Goal: Task Accomplishment & Management: Complete application form

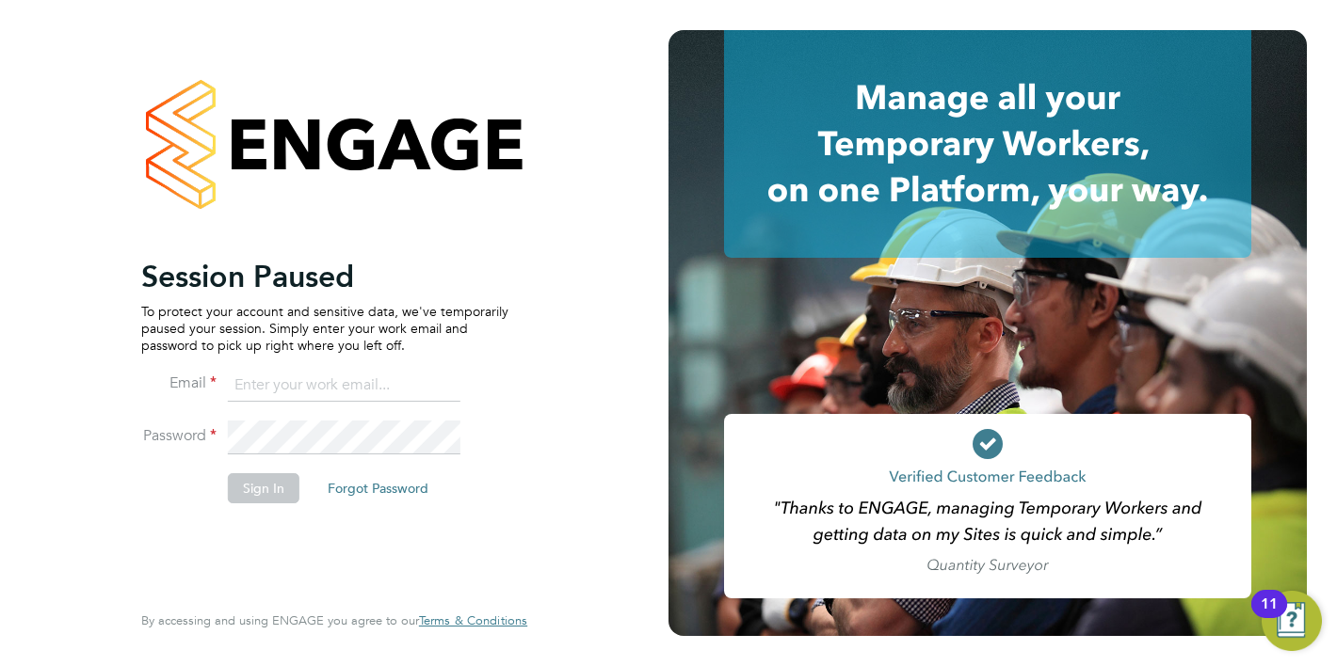
type input "[PERSON_NAME][EMAIL_ADDRESS][DOMAIN_NAME]"
click at [280, 491] on button "Sign In" at bounding box center [264, 488] width 72 height 30
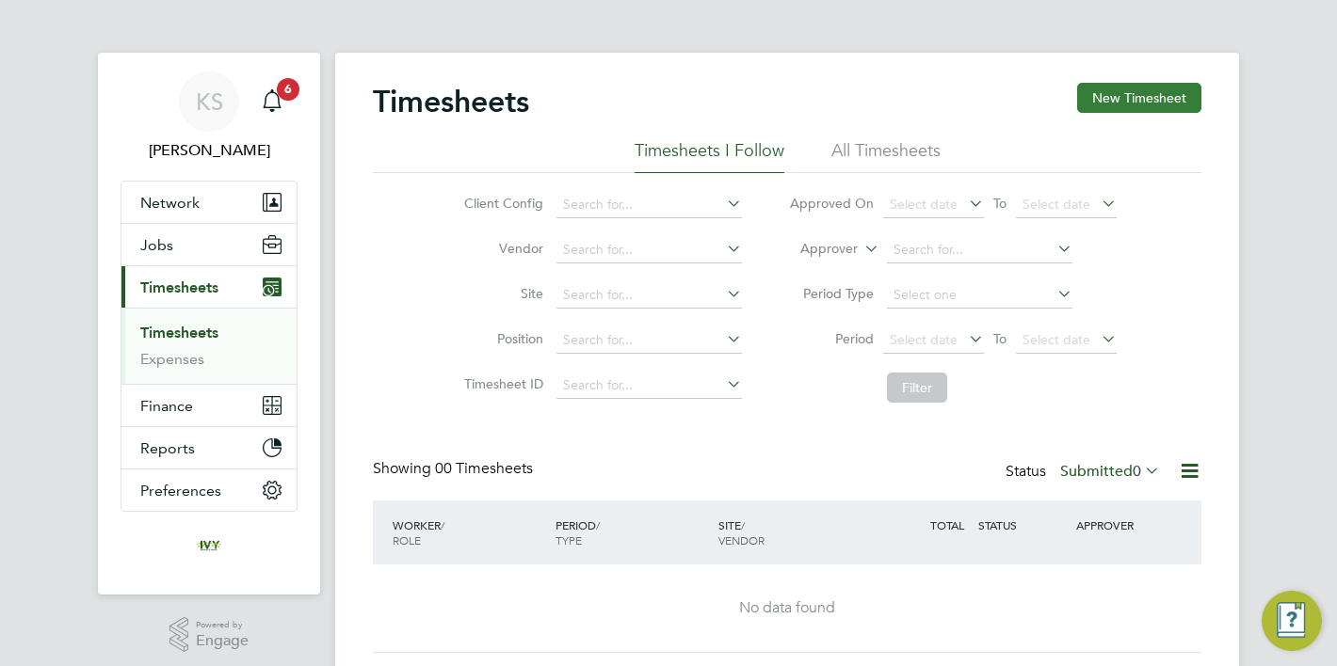
click at [1148, 88] on button "New Timesheet" at bounding box center [1139, 98] width 124 height 30
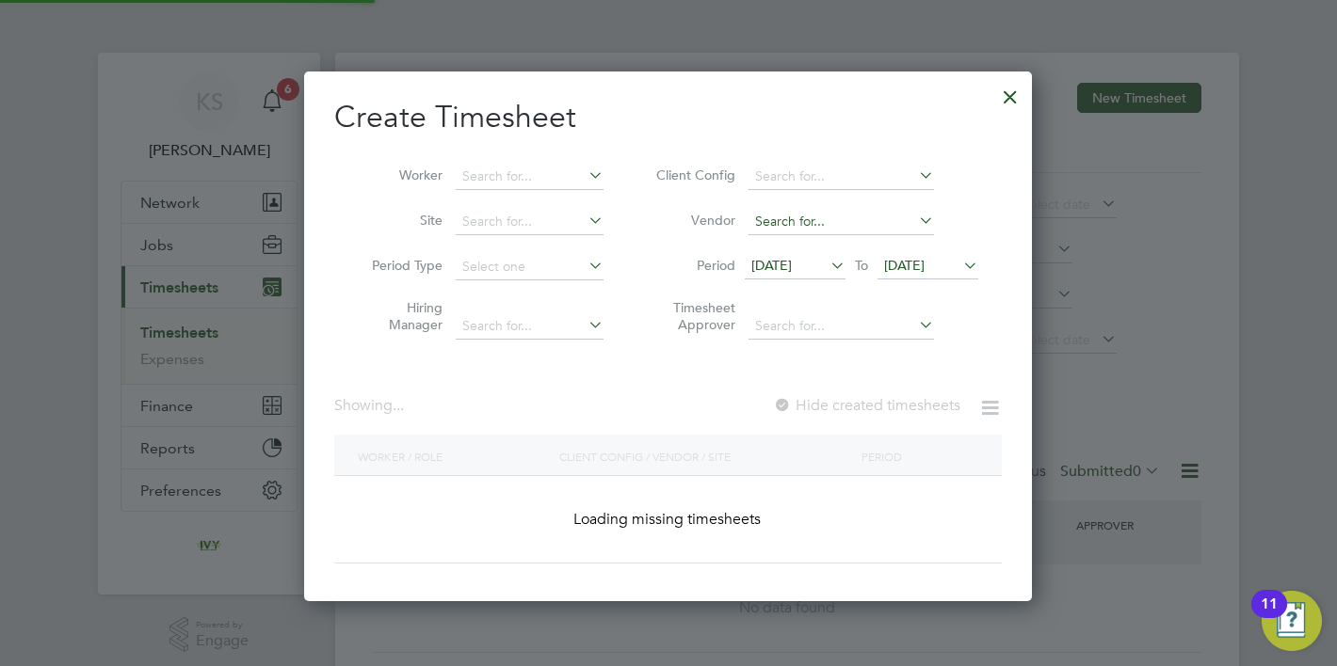
scroll to position [1024, 729]
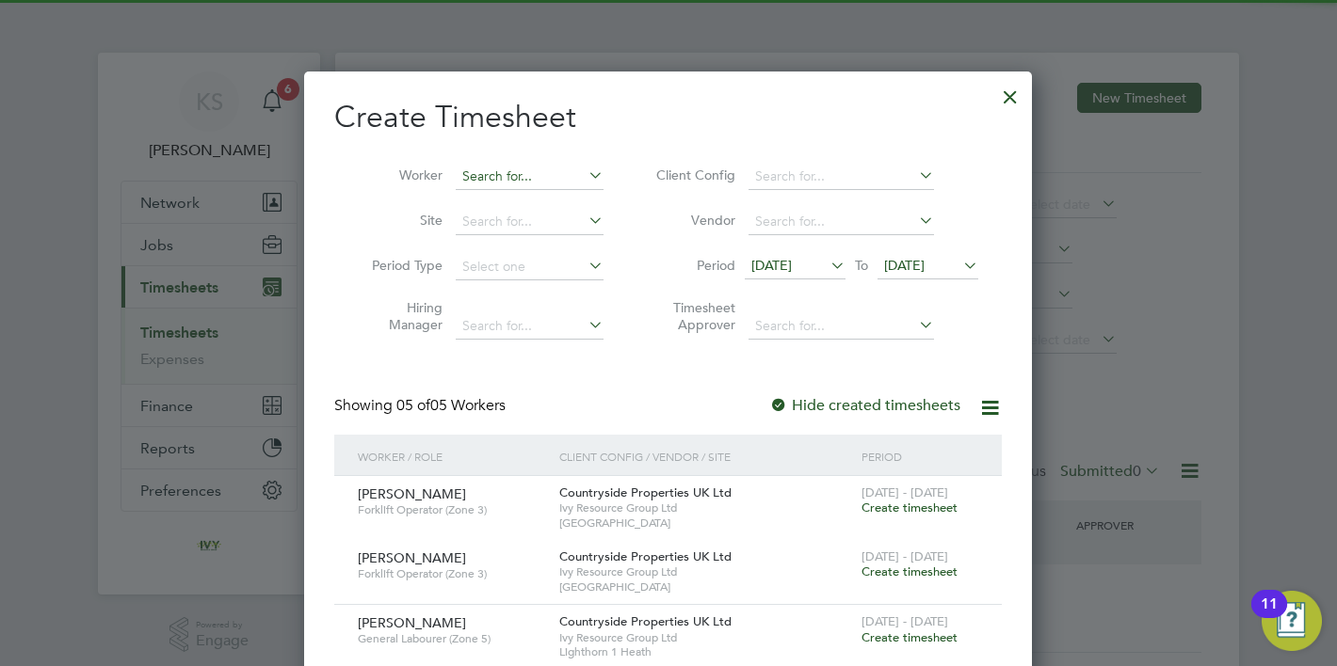
click at [544, 181] on input at bounding box center [530, 177] width 148 height 26
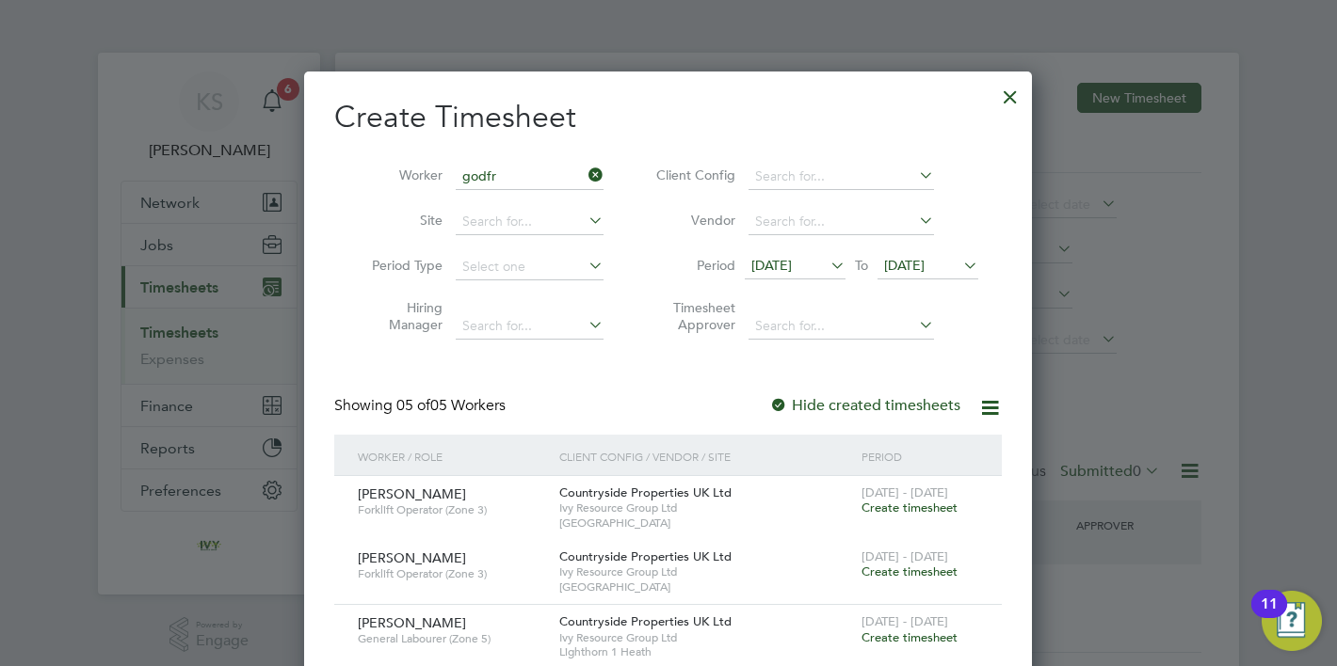
click at [502, 200] on li "Godfr ed Gatteborg" at bounding box center [542, 201] width 174 height 25
type input "[PERSON_NAME]"
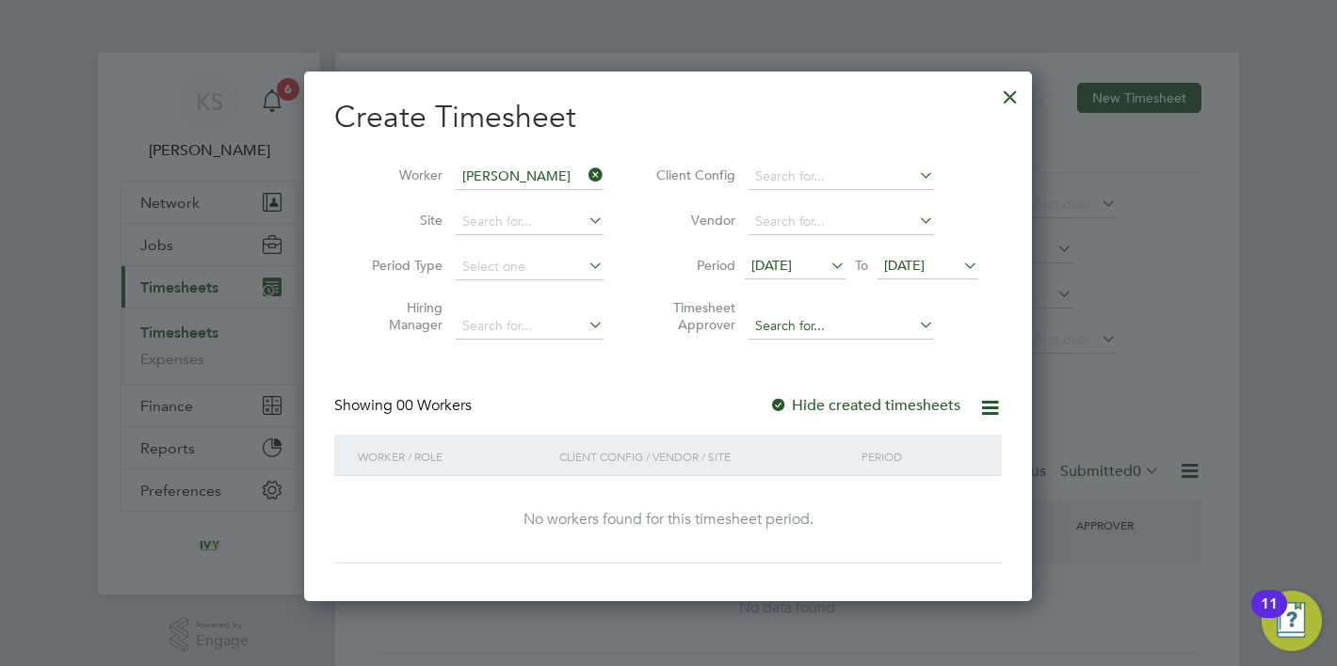
scroll to position [530, 729]
click at [924, 260] on span "[DATE]" at bounding box center [904, 265] width 40 height 17
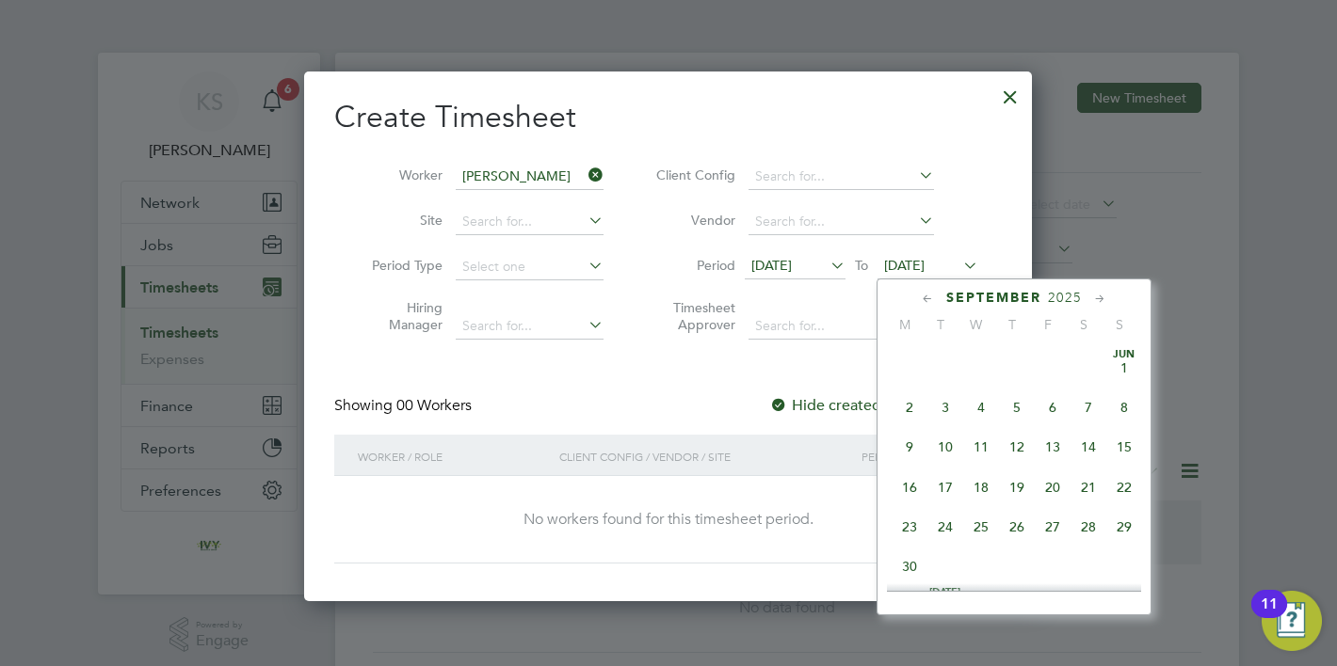
scroll to position [683, 0]
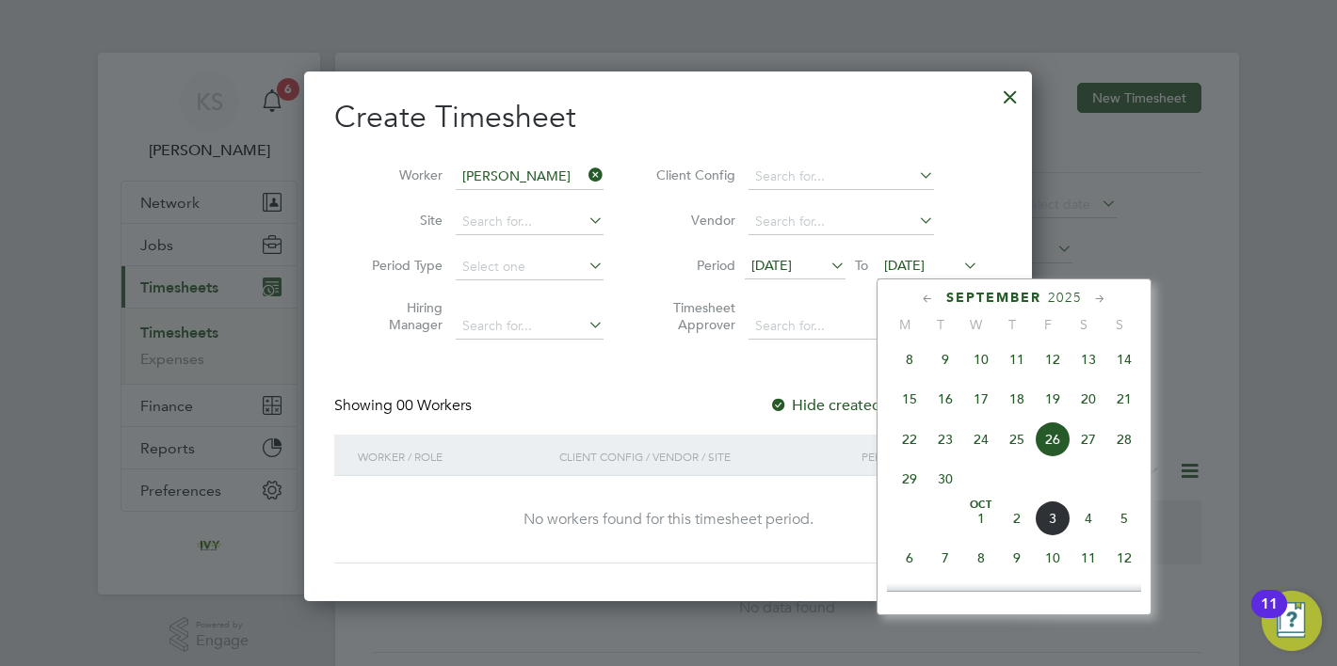
click at [1122, 526] on span "5" at bounding box center [1124, 519] width 36 height 36
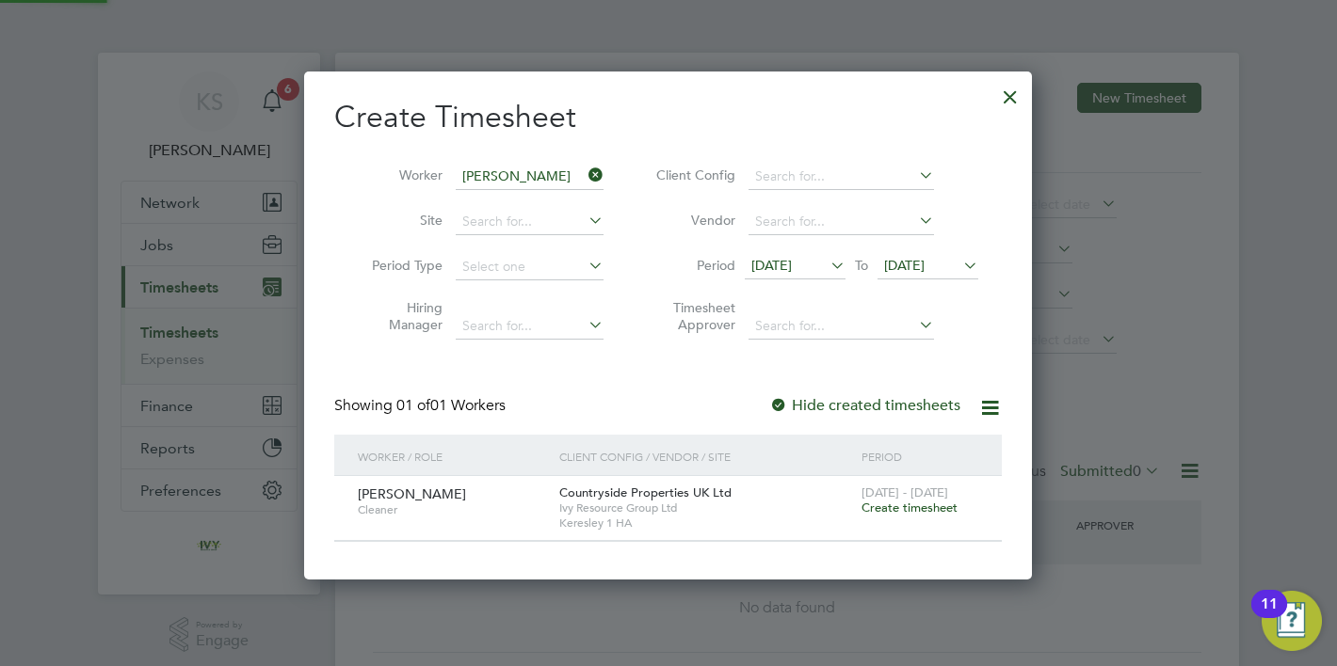
scroll to position [508, 729]
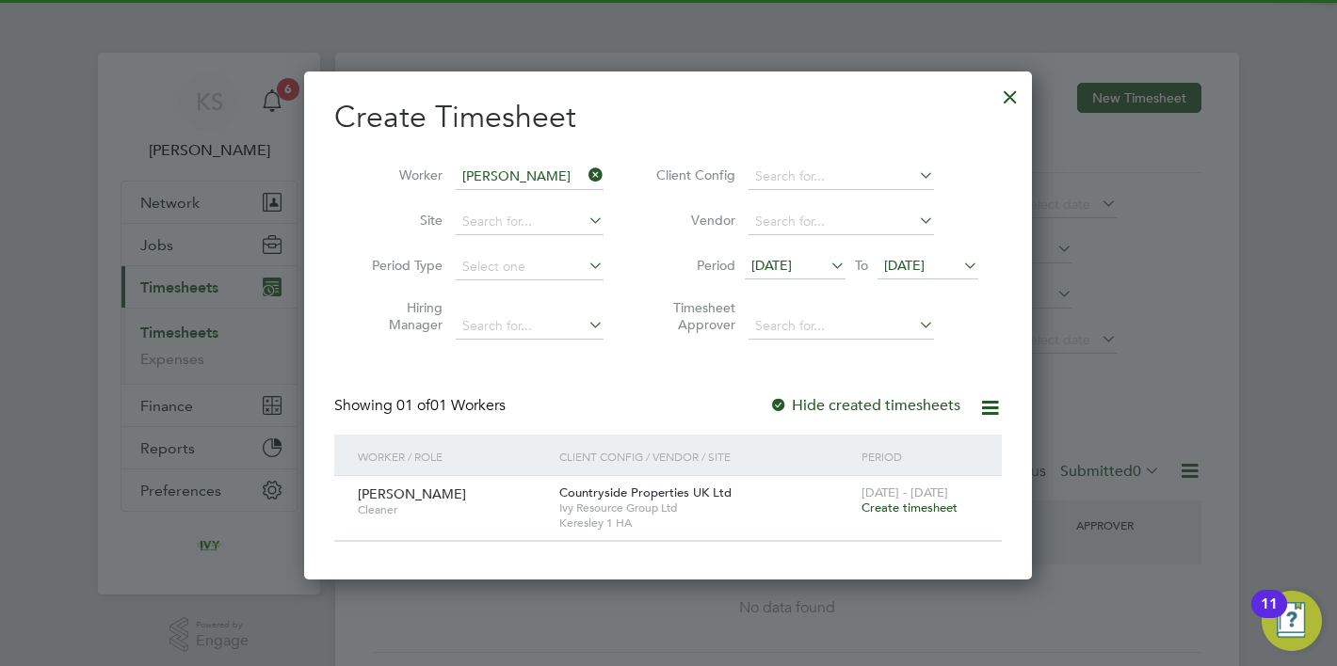
click at [911, 514] on span "Create timesheet" at bounding box center [909, 508] width 96 height 16
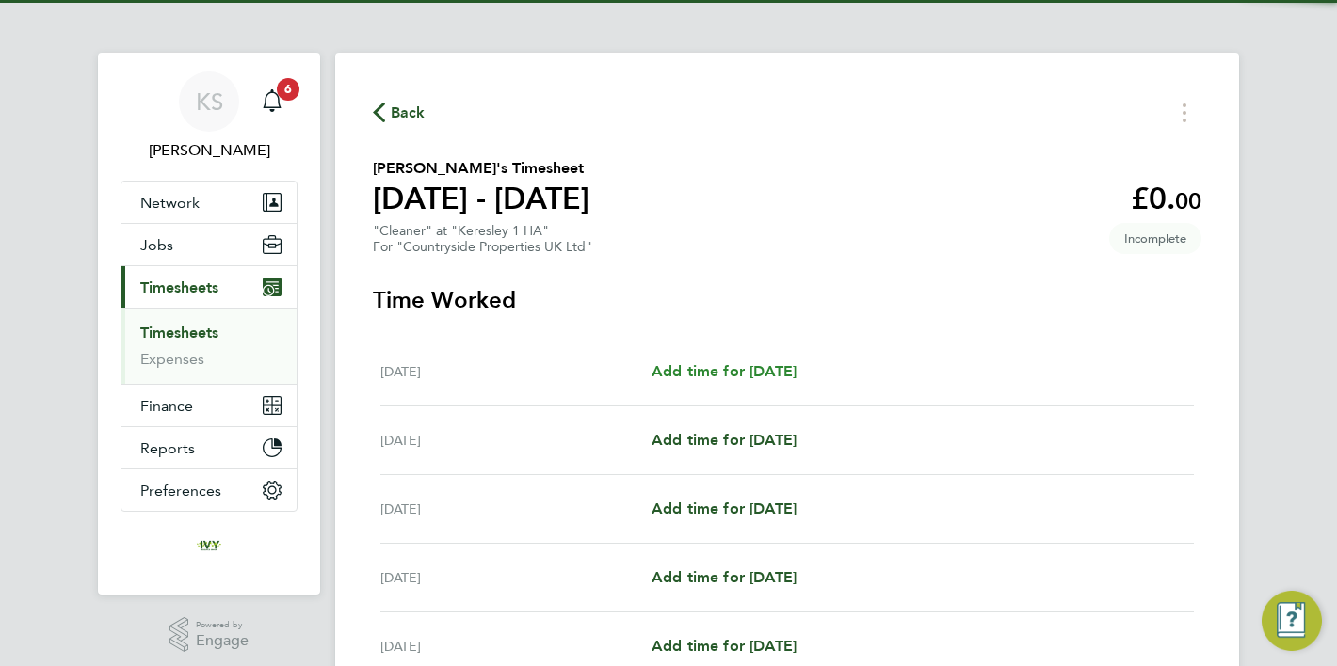
click at [776, 367] on span "Add time for [DATE]" at bounding box center [723, 371] width 145 height 18
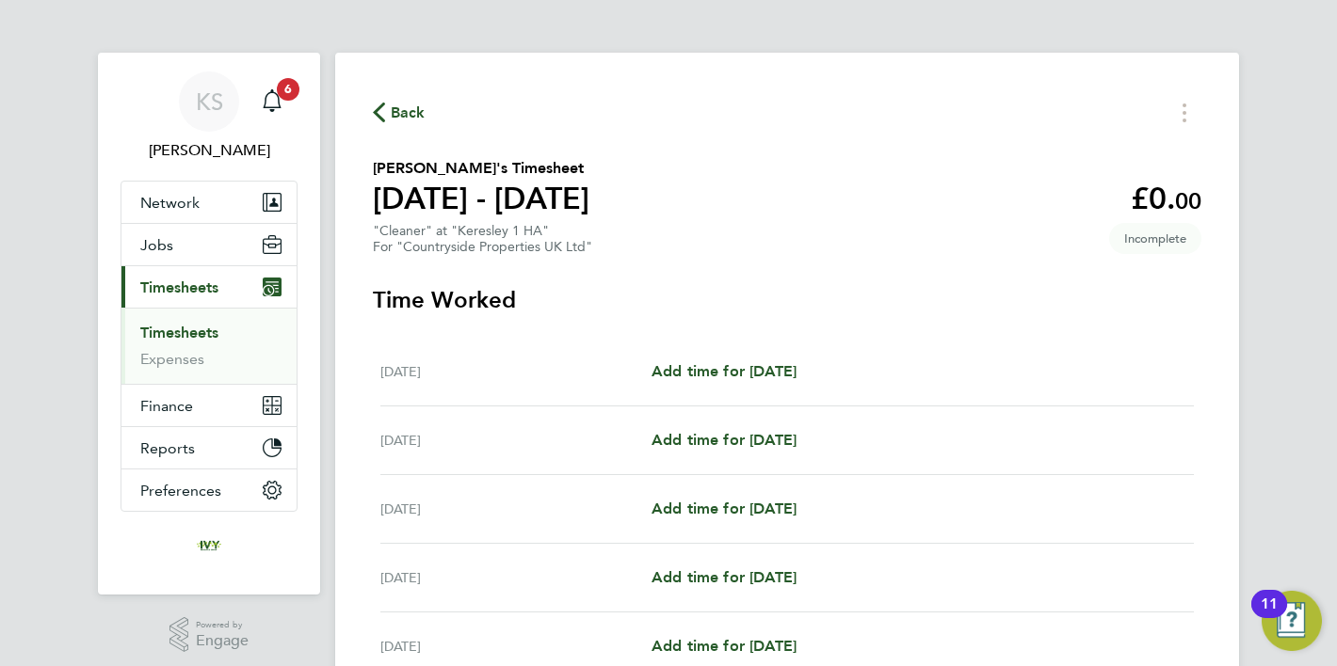
select select "30"
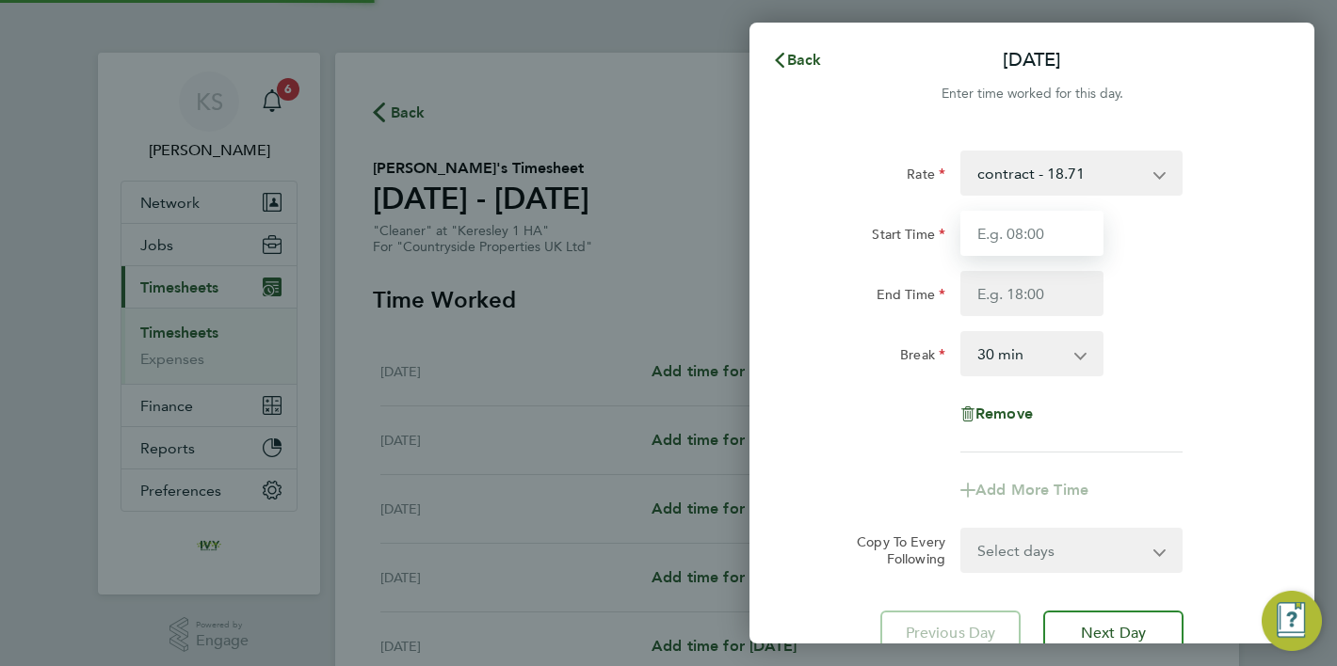
click at [1030, 212] on input "Start Time" at bounding box center [1031, 233] width 143 height 45
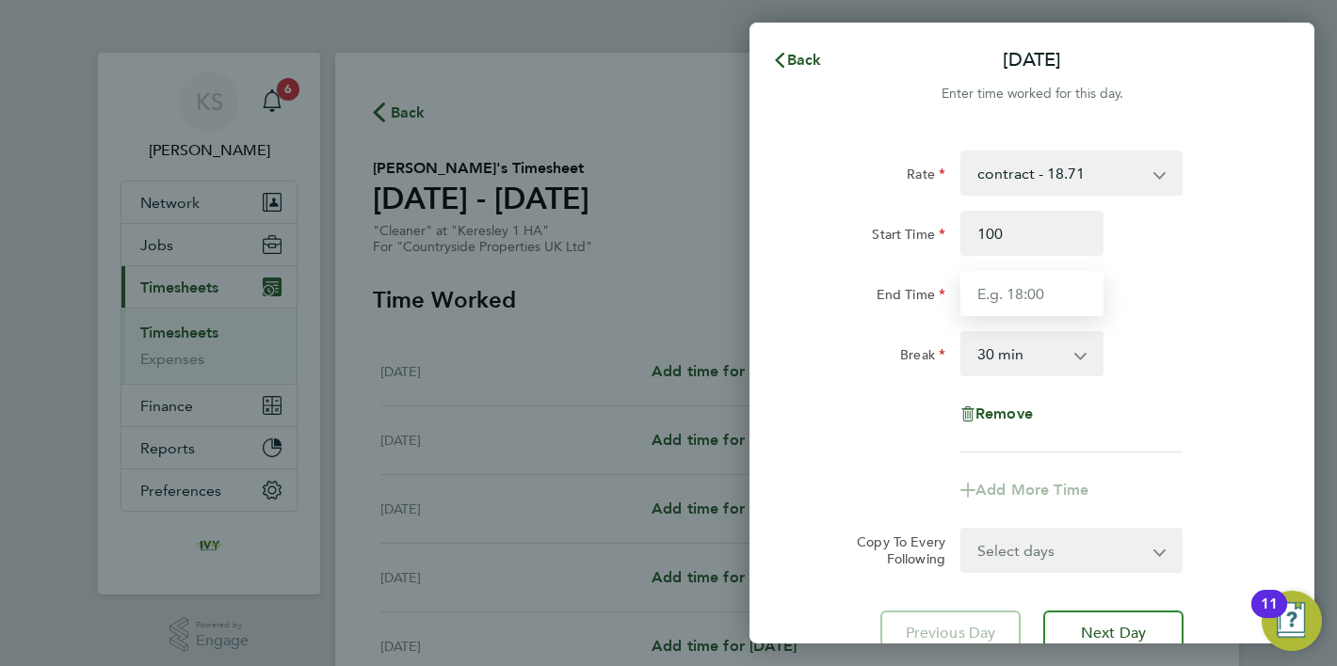
type input "01:00"
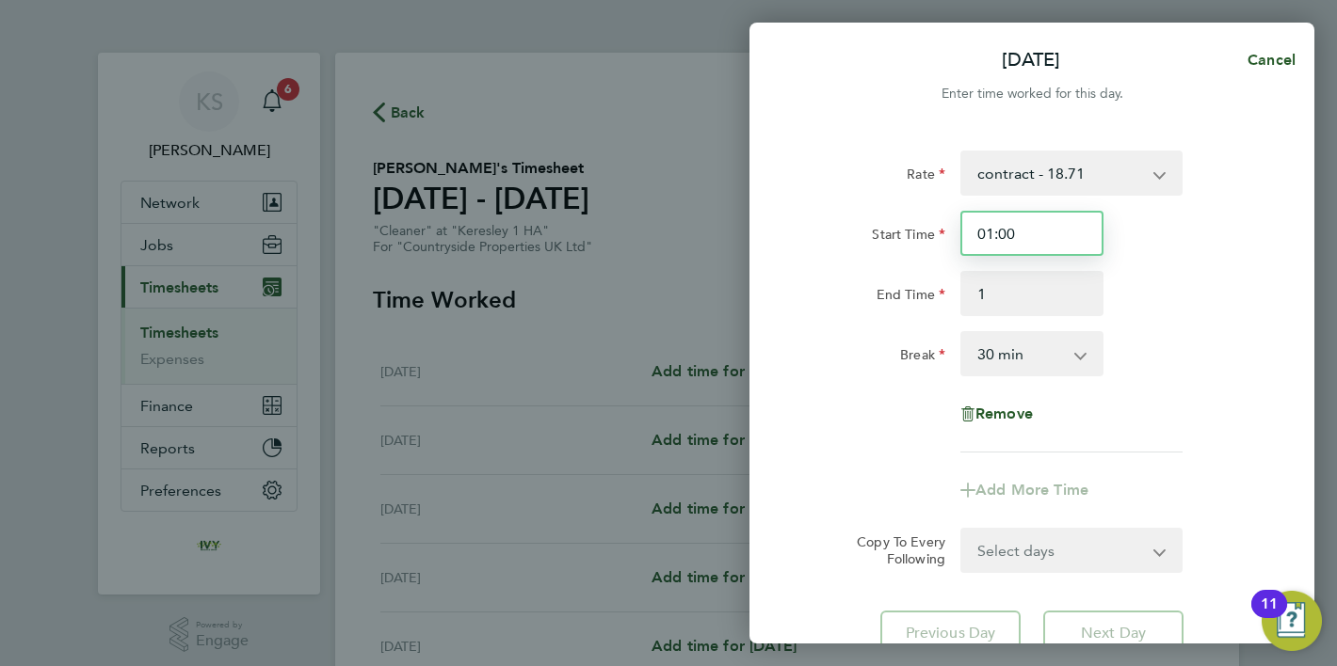
type input "01:00"
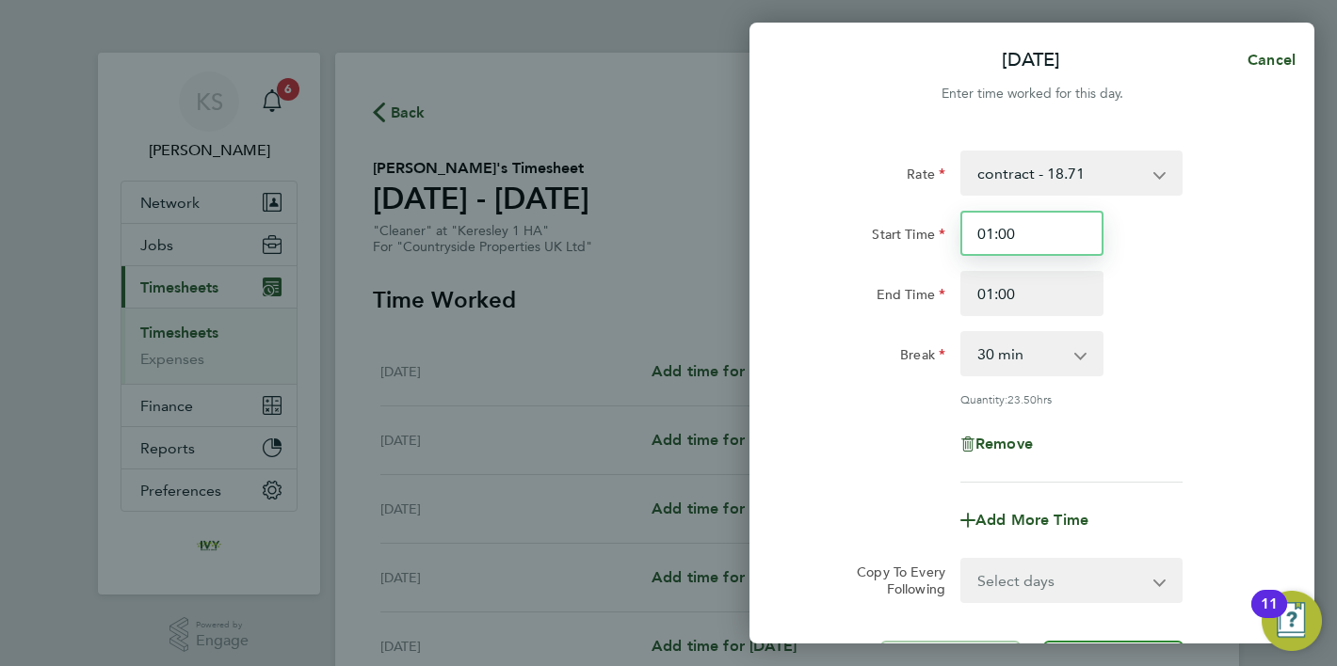
drag, startPoint x: 1035, startPoint y: 231, endPoint x: 910, endPoint y: 232, distance: 125.2
click at [910, 232] on div "Start Time 01:00" at bounding box center [1031, 233] width 474 height 45
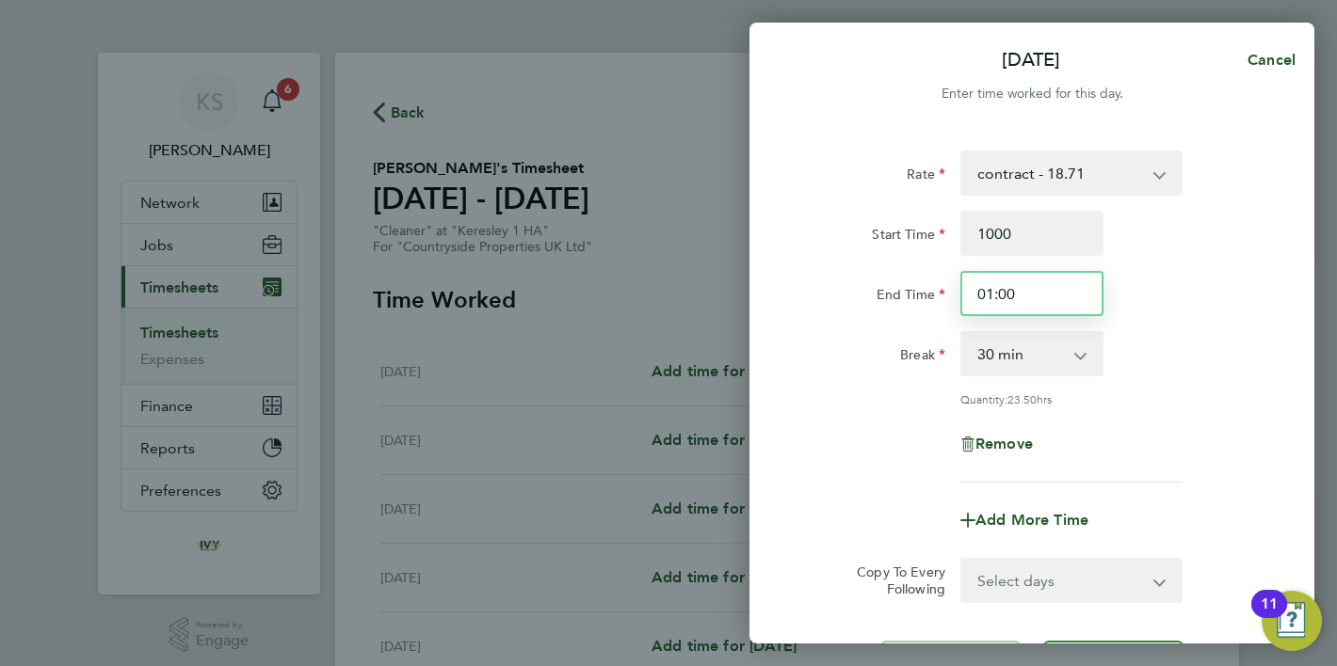
type input "10:00"
type input "13:00"
click at [987, 355] on select "0 min 15 min 30 min 45 min 60 min 75 min 90 min" at bounding box center [1020, 353] width 117 height 41
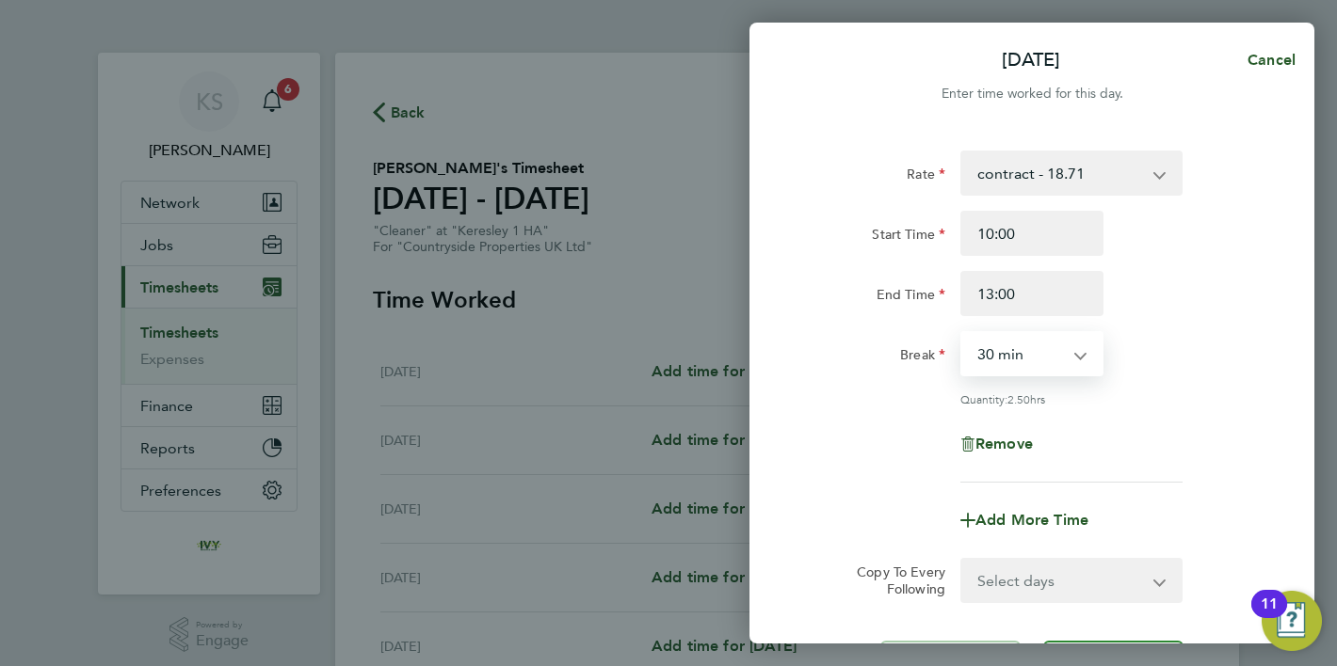
select select "0"
click at [962, 333] on select "0 min 15 min 30 min 45 min 60 min 75 min 90 min" at bounding box center [1020, 353] width 117 height 41
click at [1136, 457] on div "Remove" at bounding box center [1031, 444] width 474 height 45
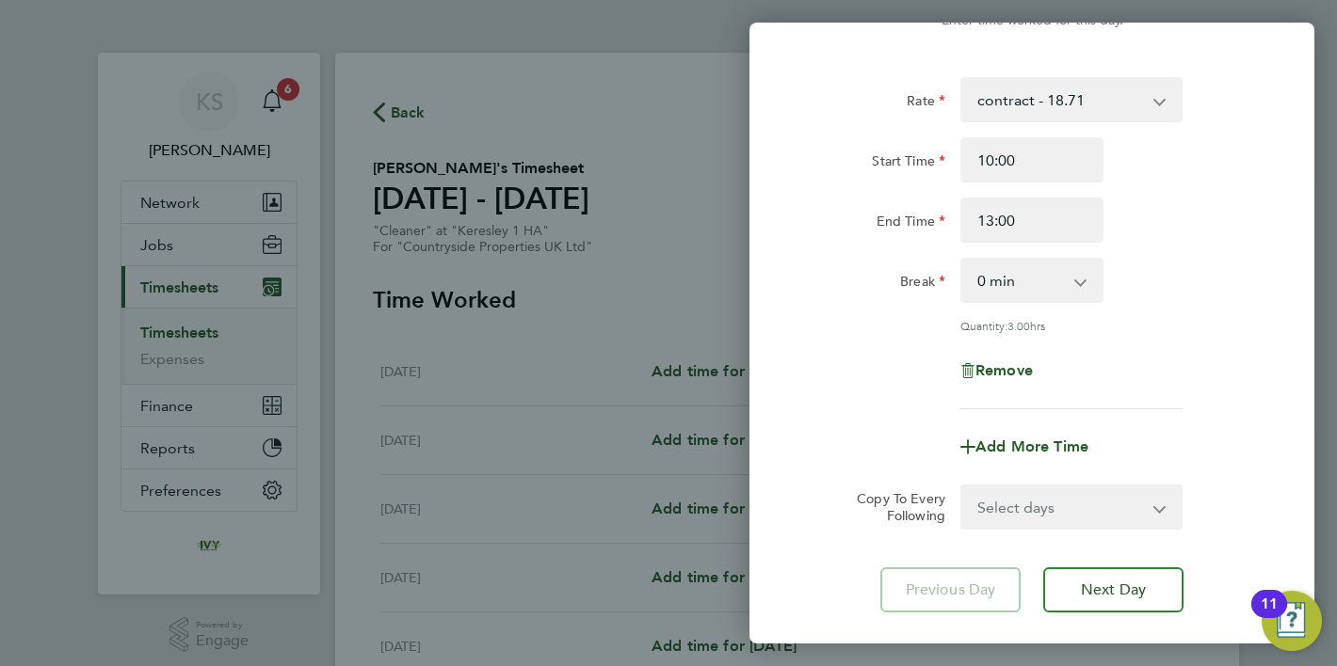
scroll to position [184, 0]
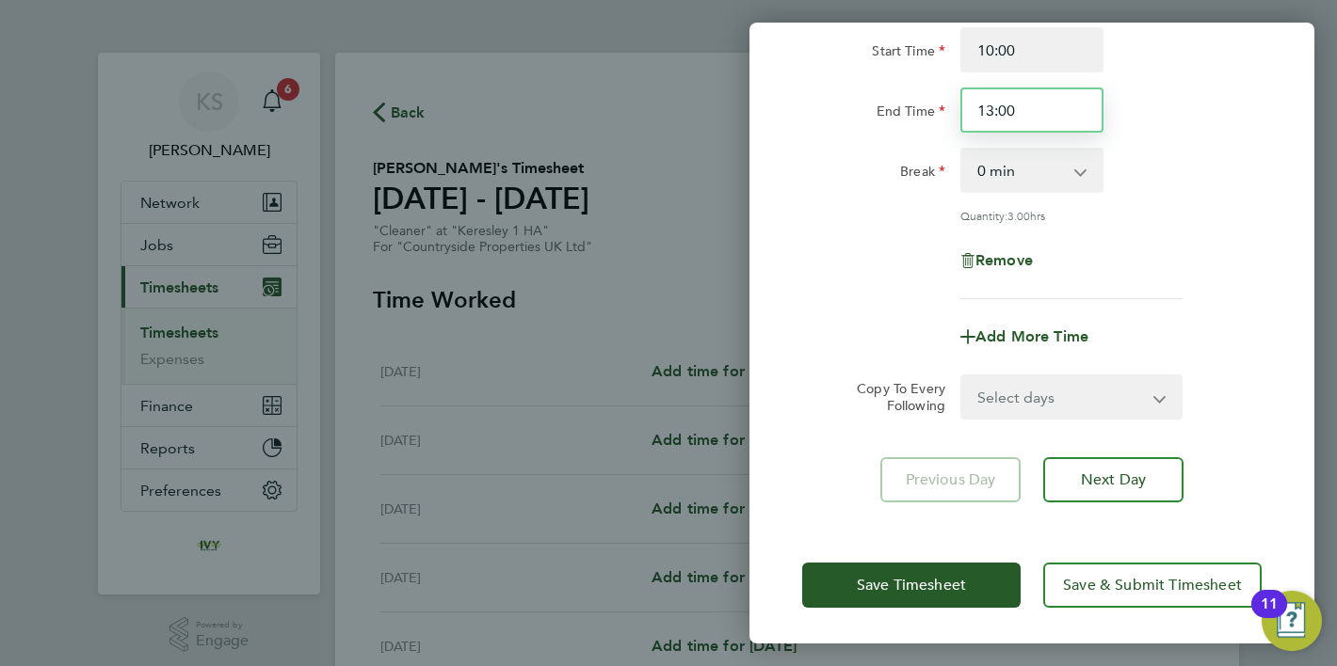
drag, startPoint x: 1044, startPoint y: 120, endPoint x: 952, endPoint y: 114, distance: 92.5
click at [952, 114] on div "End Time 13:00" at bounding box center [1031, 110] width 474 height 45
type input "14:00"
click at [1202, 282] on div "Rate contract - 18.71 Start Time 10:00 End Time 14:00 Break 0 min 15 min 30 min…" at bounding box center [1031, 133] width 459 height 332
click at [1081, 403] on select "Select days Day Weekday (Mon-Fri) Weekend (Sat-Sun) [DATE] [DATE] [DATE] [DATE]…" at bounding box center [1061, 396] width 198 height 41
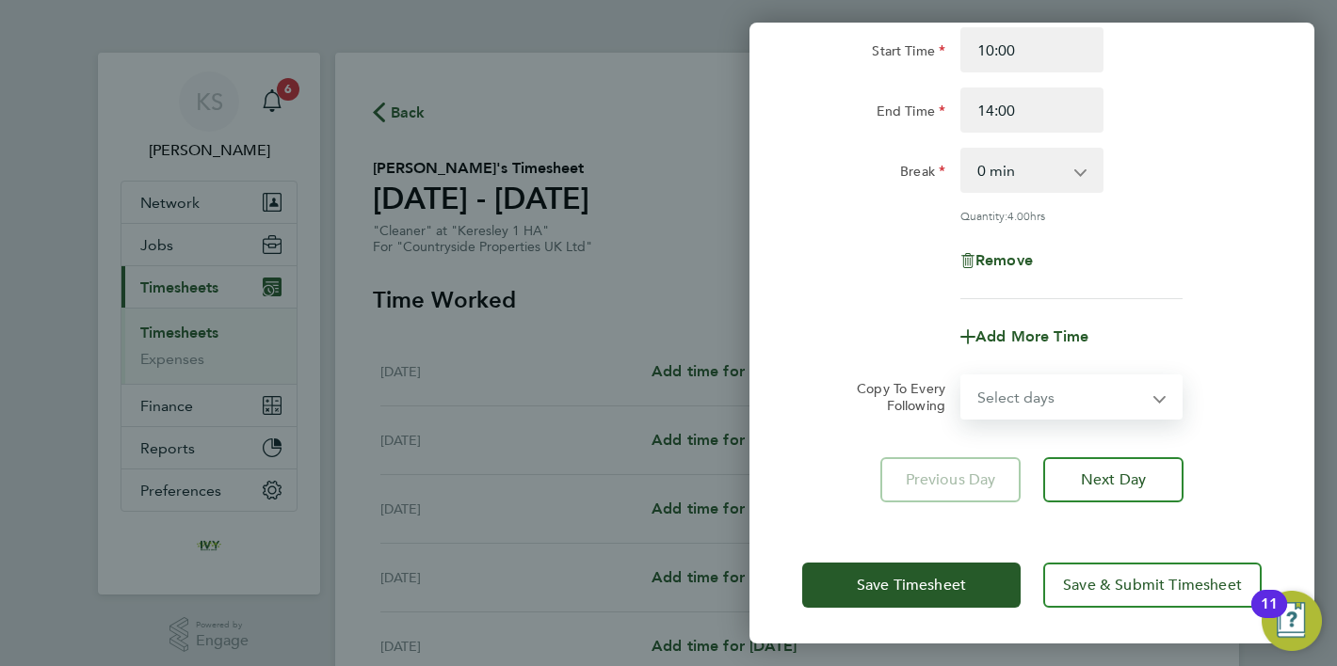
select select "WEEKDAY"
click at [962, 376] on select "Select days Day Weekday (Mon-Fri) Weekend (Sat-Sun) [DATE] [DATE] [DATE] [DATE]…" at bounding box center [1061, 396] width 198 height 41
select select "[DATE]"
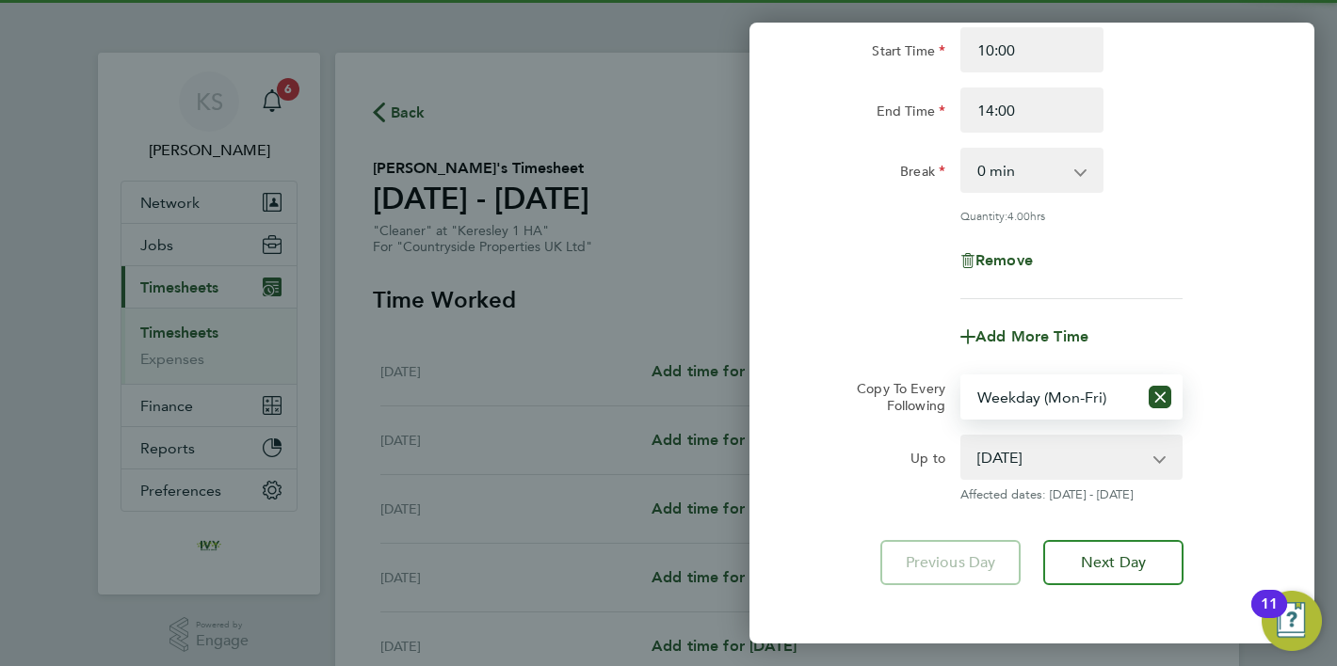
scroll to position [266, 0]
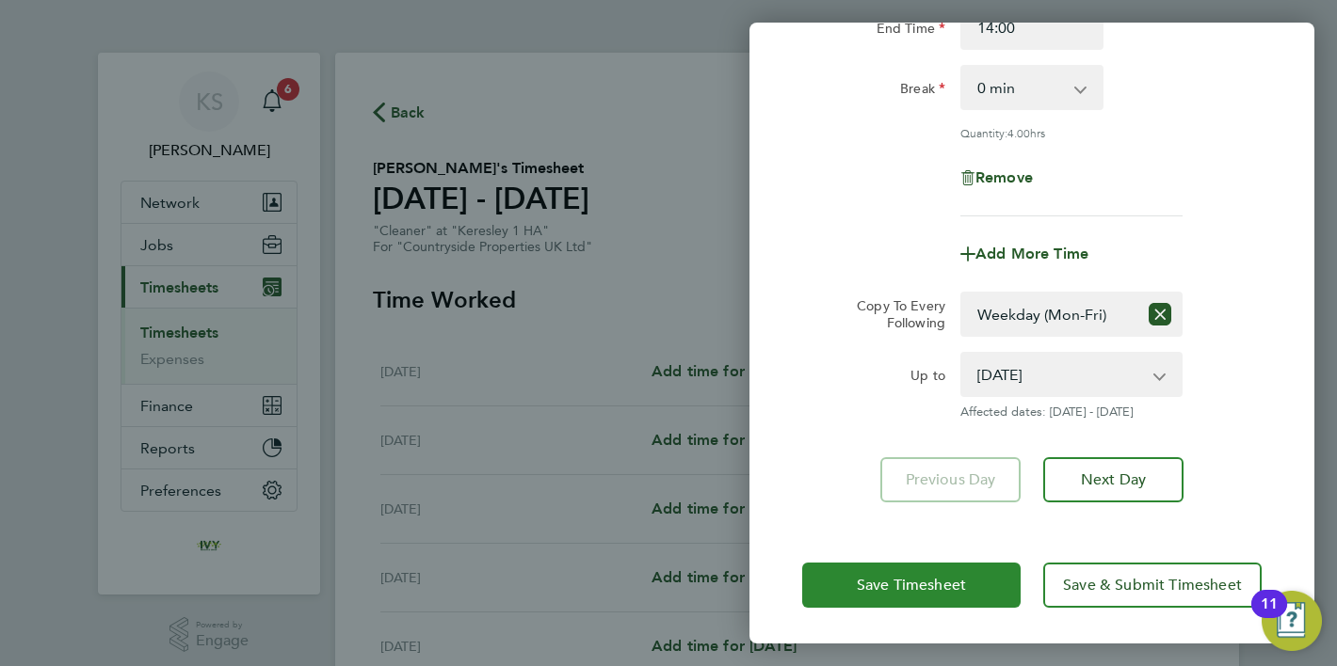
click at [922, 591] on span "Save Timesheet" at bounding box center [911, 585] width 109 height 19
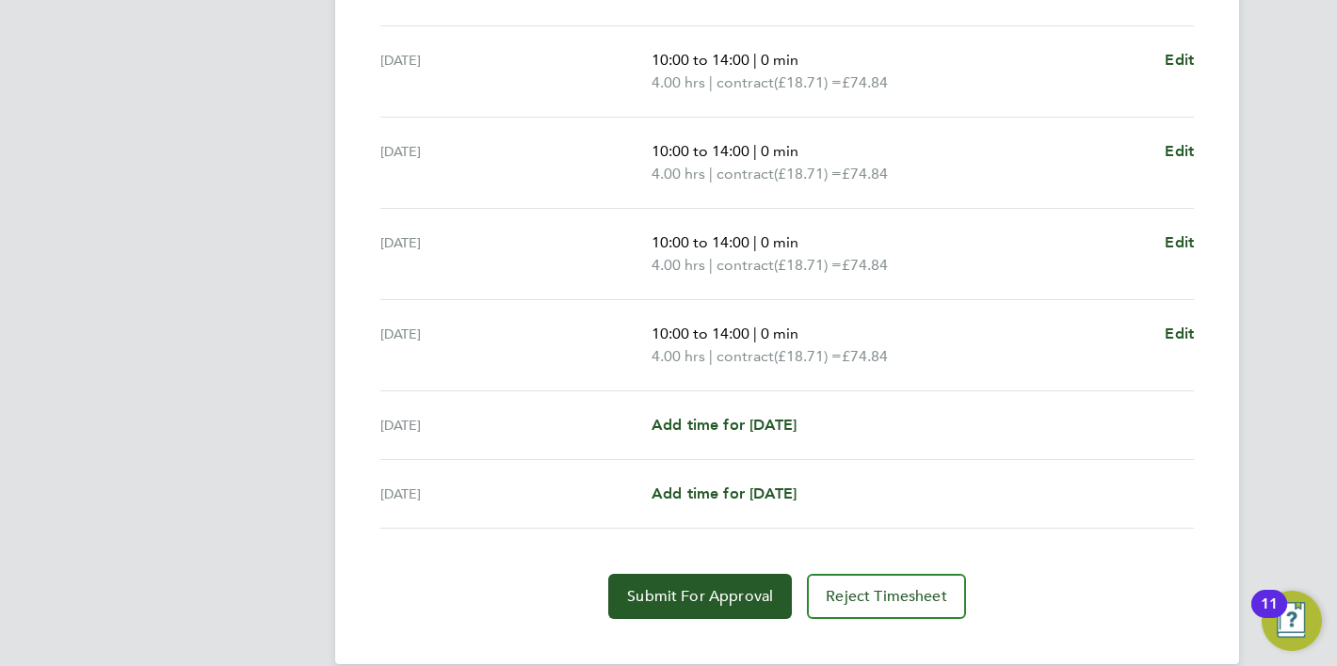
scroll to position [709, 0]
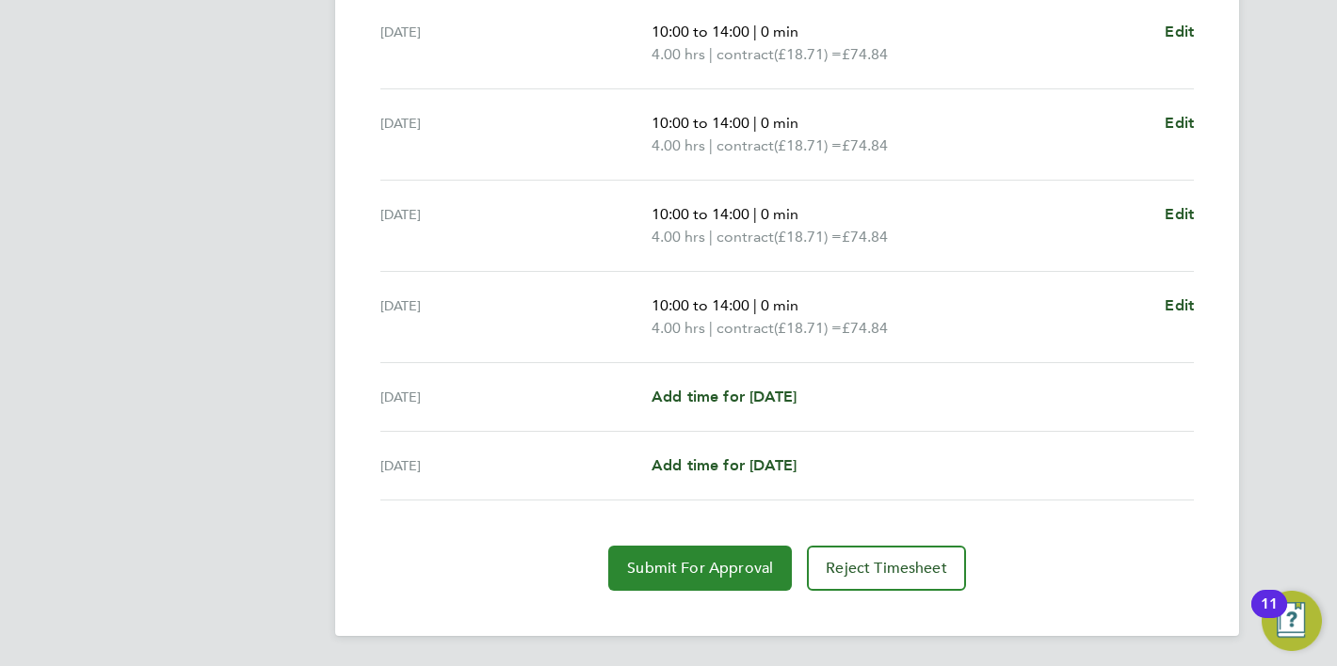
click at [689, 566] on span "Submit For Approval" at bounding box center [700, 568] width 146 height 19
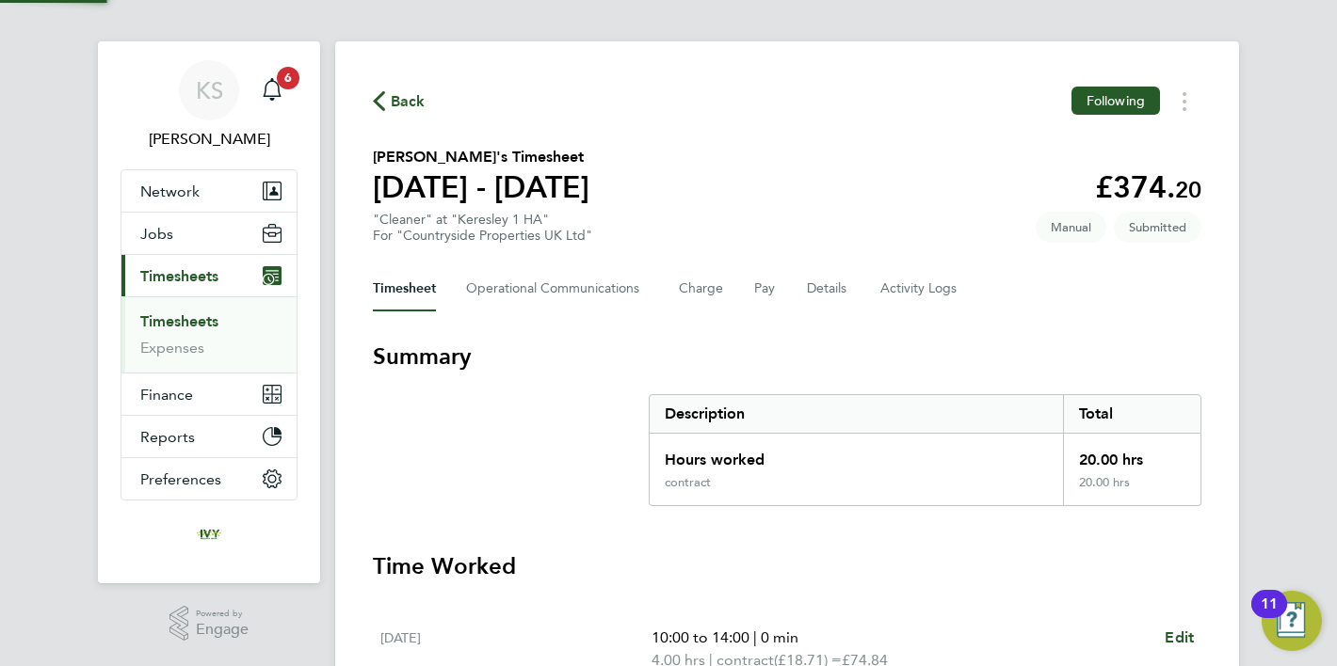
scroll to position [0, 0]
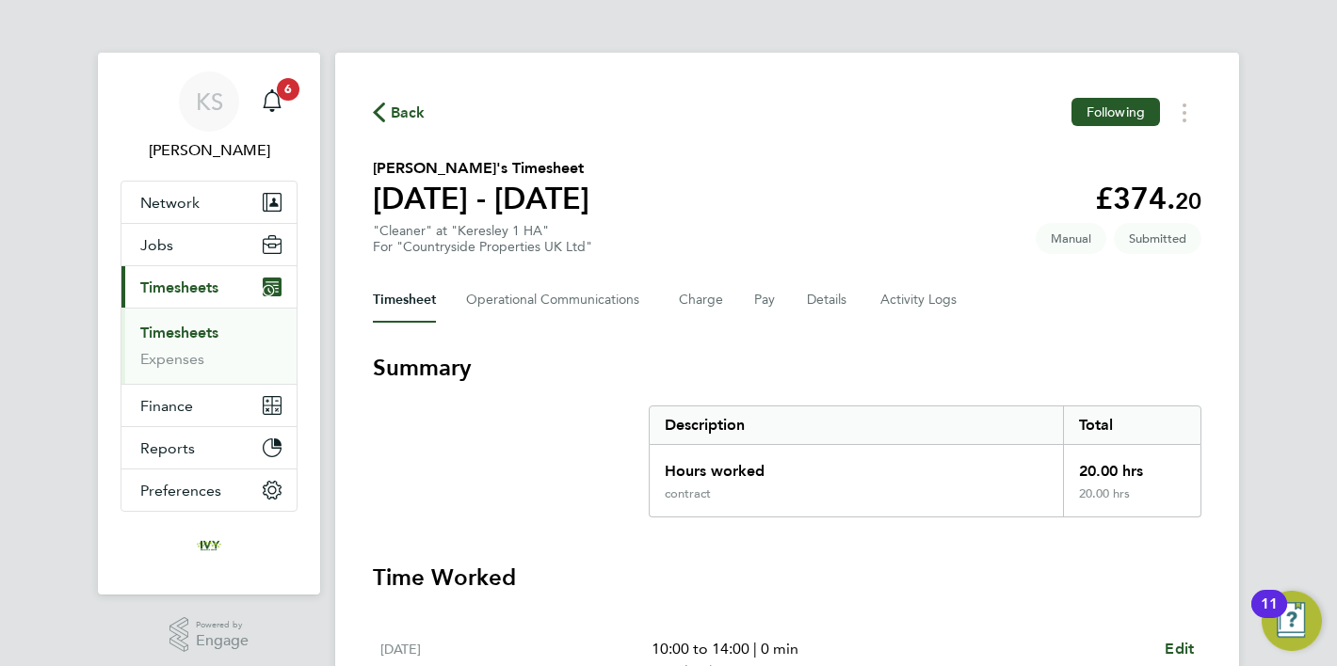
click at [404, 109] on span "Back" at bounding box center [408, 113] width 35 height 23
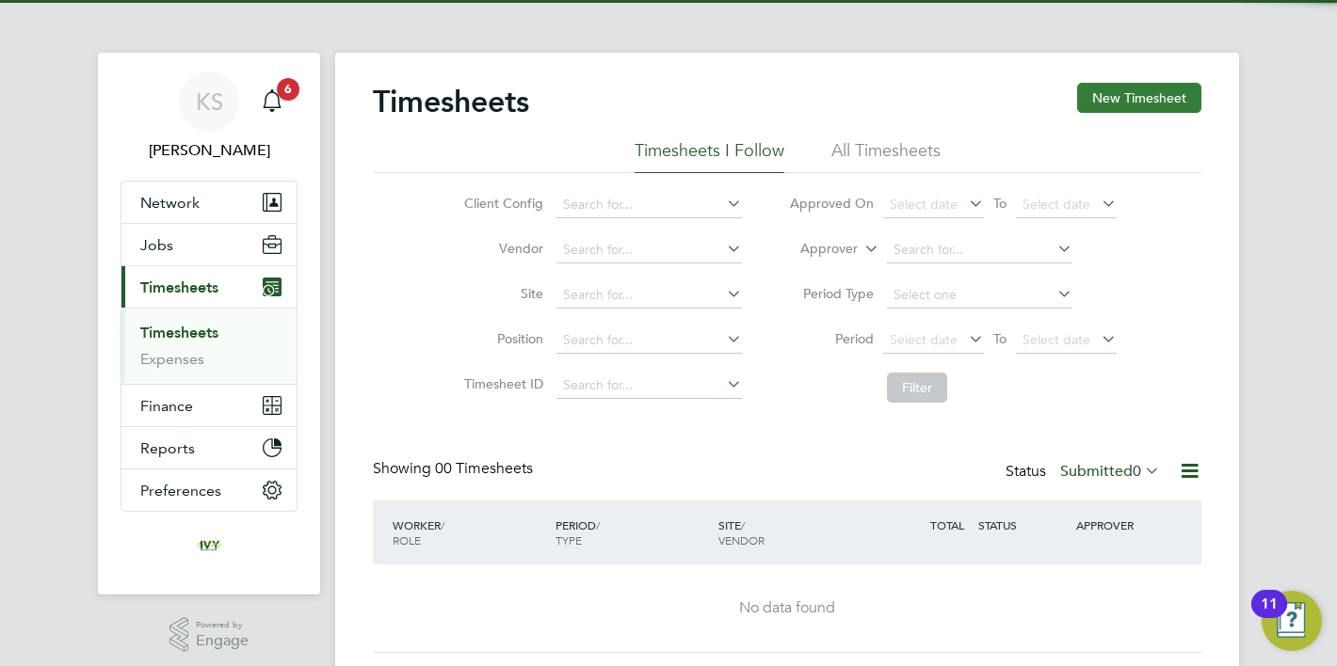
click at [1109, 102] on button "New Timesheet" at bounding box center [1139, 98] width 124 height 30
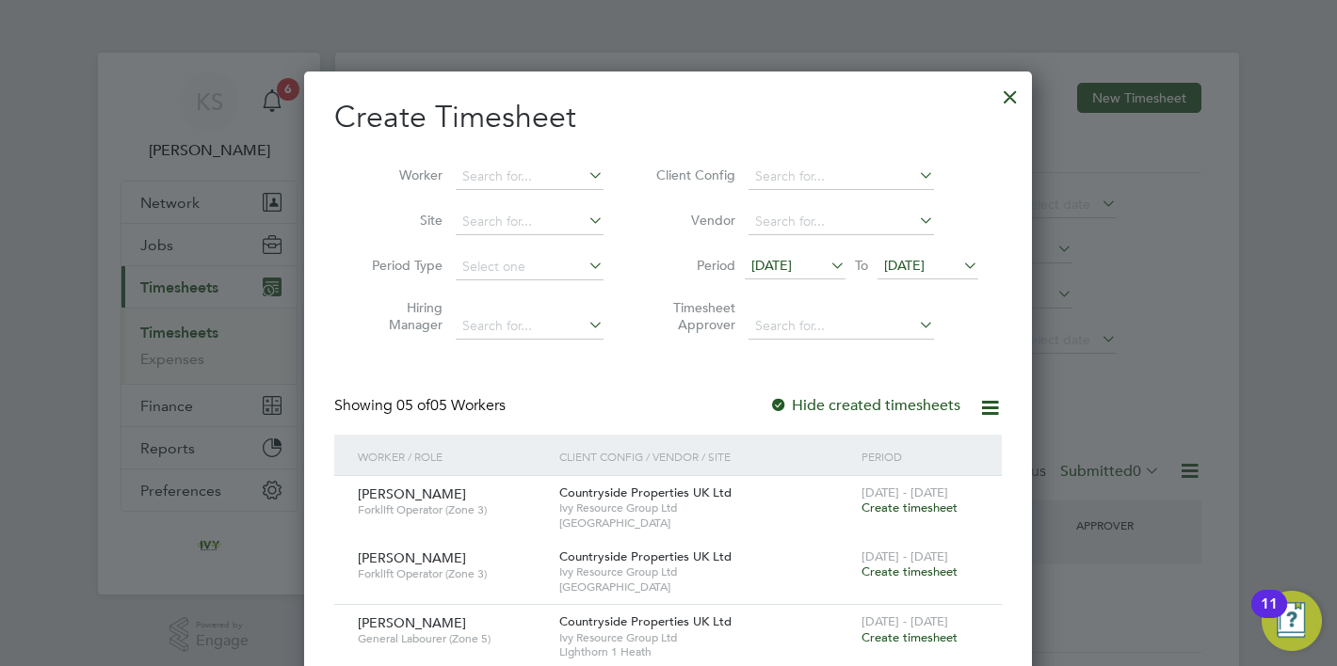
scroll to position [1024, 729]
click at [533, 174] on input at bounding box center [530, 177] width 148 height 26
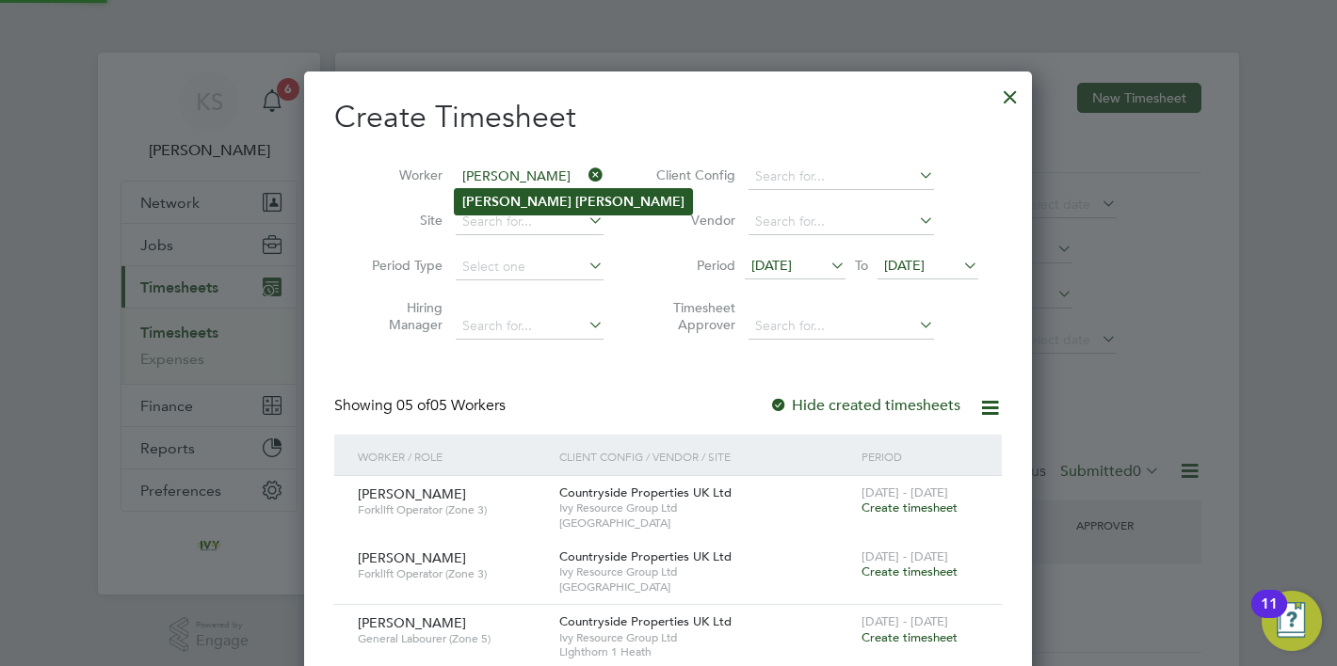
click at [549, 207] on li "[PERSON_NAME]" at bounding box center [573, 201] width 237 height 25
type input "[PERSON_NAME]"
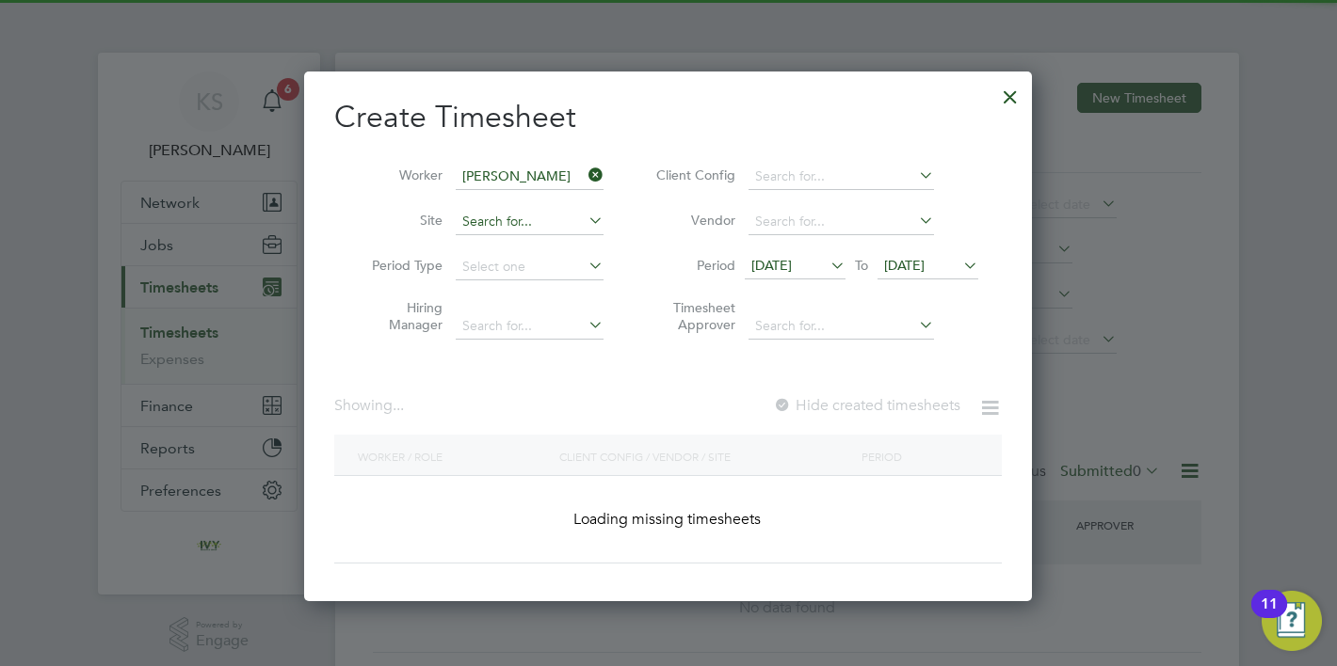
scroll to position [530, 729]
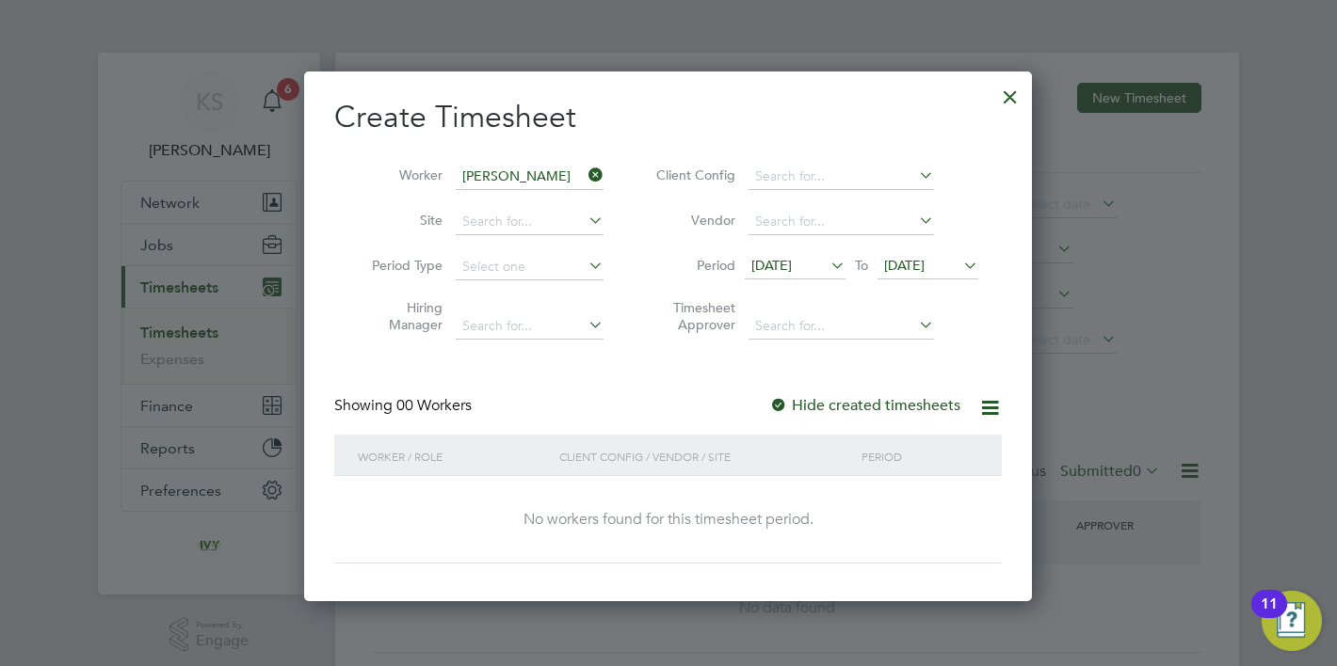
click at [907, 265] on span "[DATE]" at bounding box center [904, 265] width 40 height 17
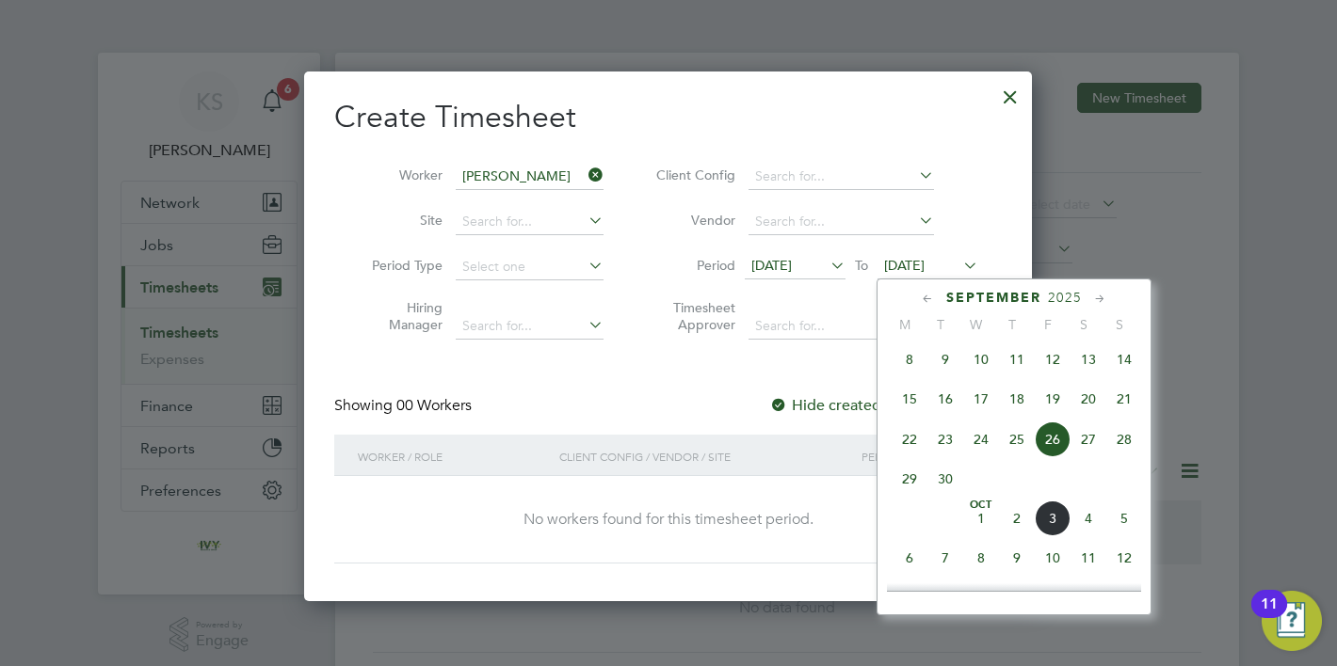
click at [1124, 525] on span "5" at bounding box center [1124, 519] width 36 height 36
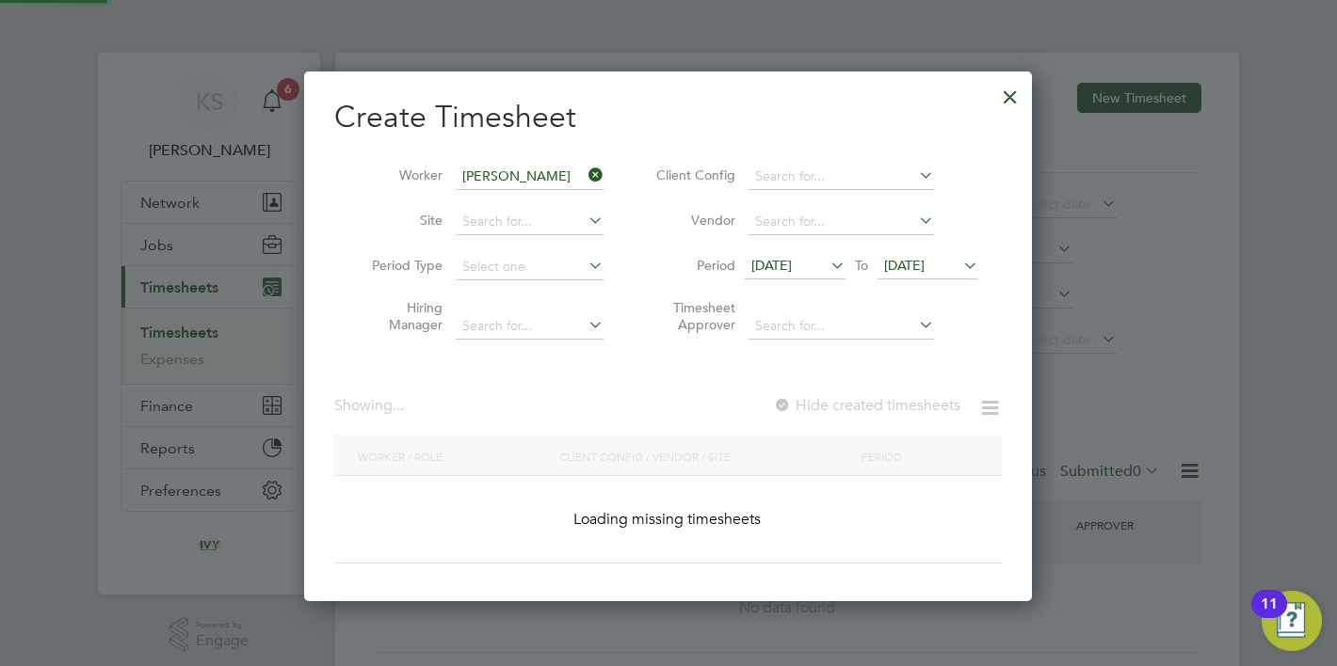
scroll to position [508, 729]
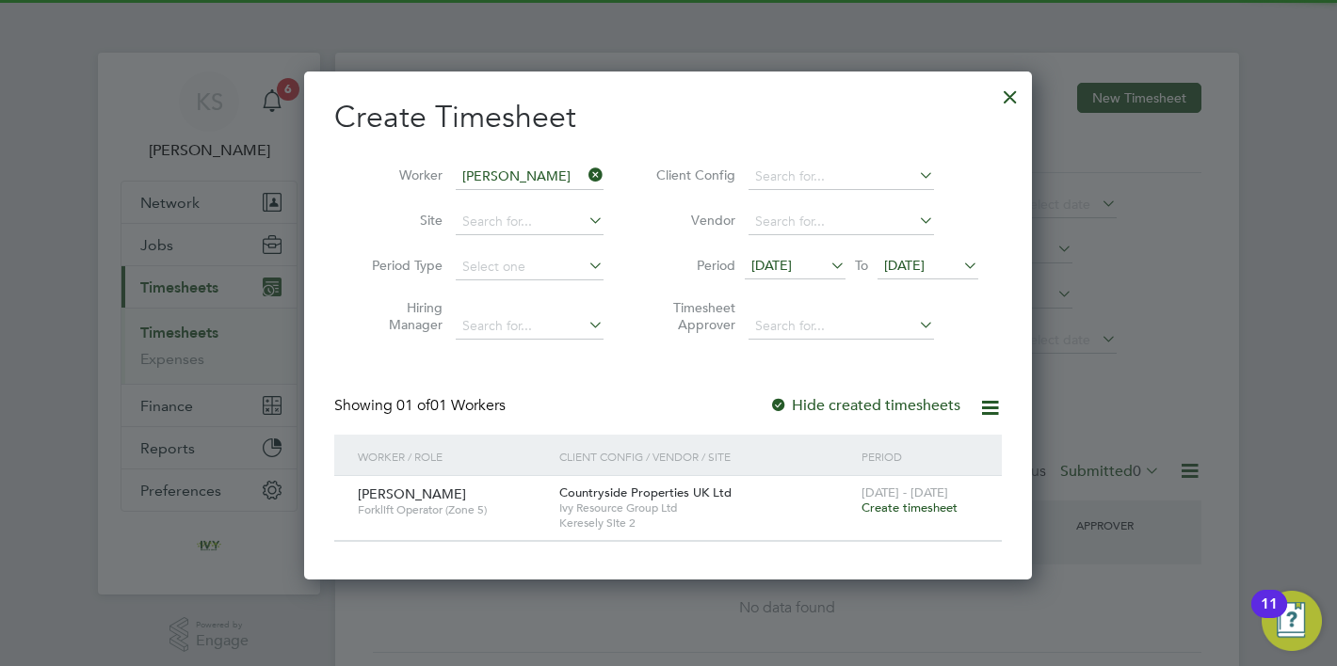
click at [907, 505] on span "Create timesheet" at bounding box center [909, 508] width 96 height 16
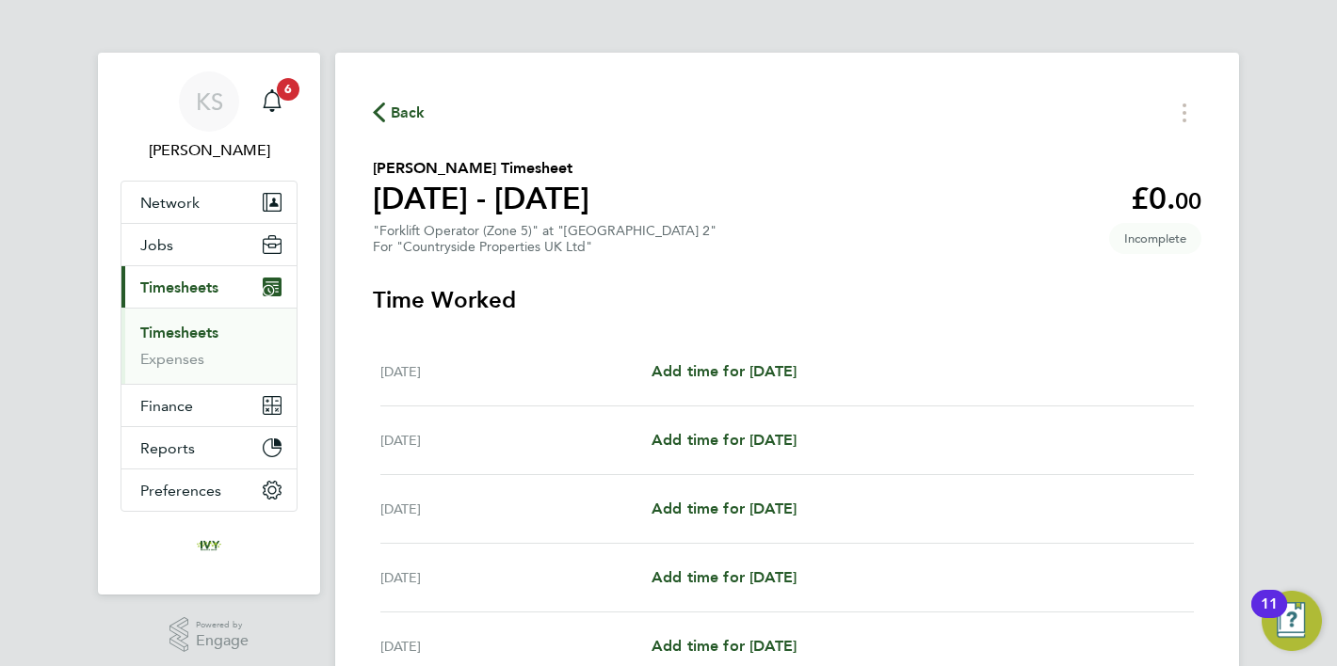
click at [768, 358] on div "[DATE] Add time for [DATE] Add time for [DATE]" at bounding box center [786, 372] width 813 height 69
click at [764, 368] on span "Add time for [DATE]" at bounding box center [723, 371] width 145 height 18
select select "30"
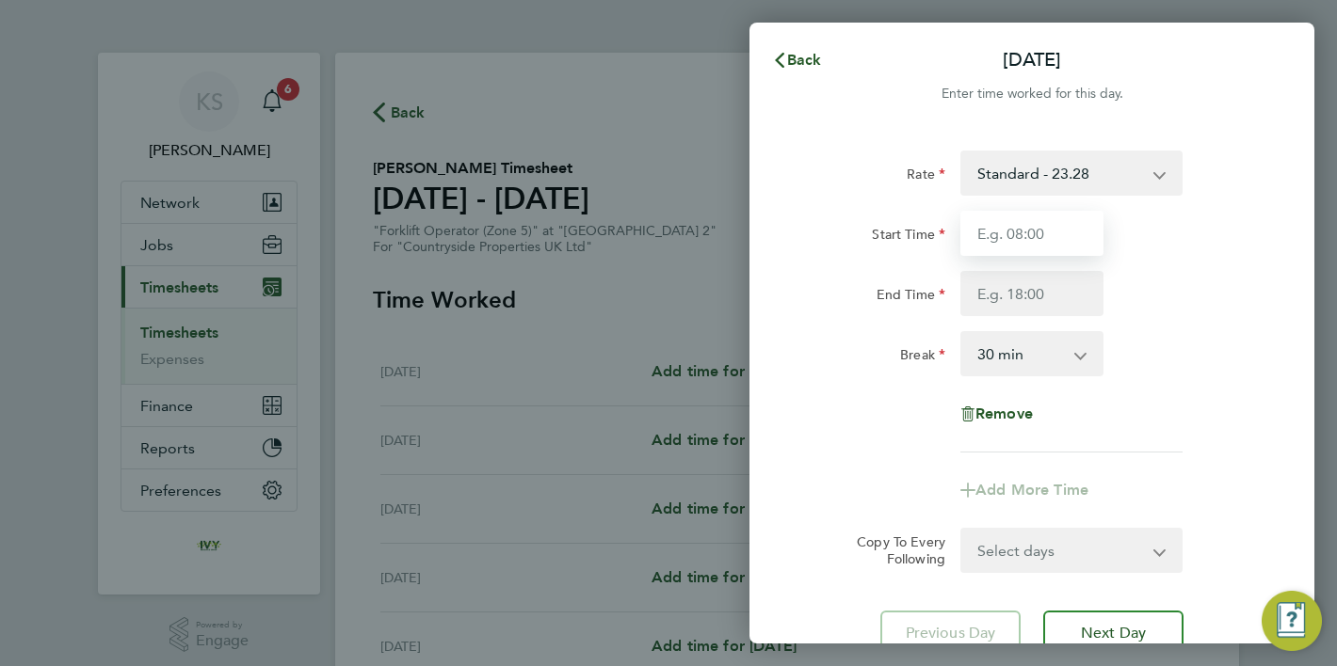
click at [1048, 219] on input "Start Time" at bounding box center [1031, 233] width 143 height 45
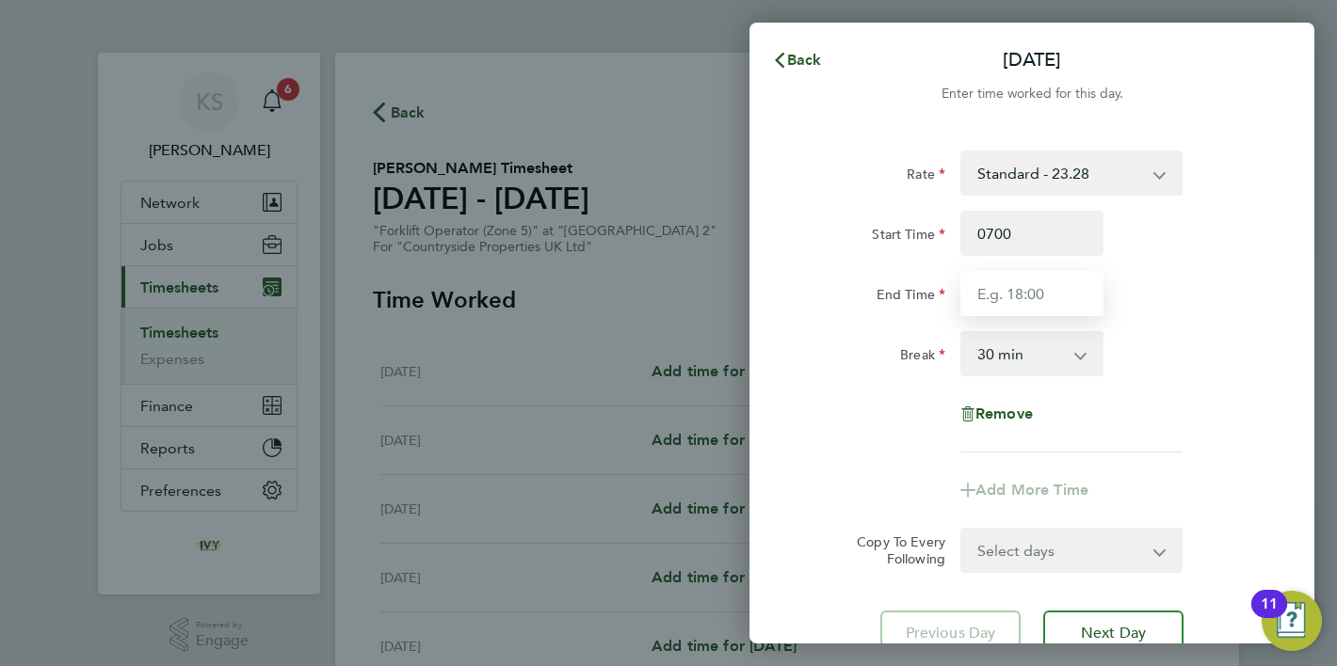
type input "07:00"
click at [1189, 366] on div "Break 0 min 15 min 30 min 45 min 60 min 75 min 90 min" at bounding box center [1031, 353] width 474 height 45
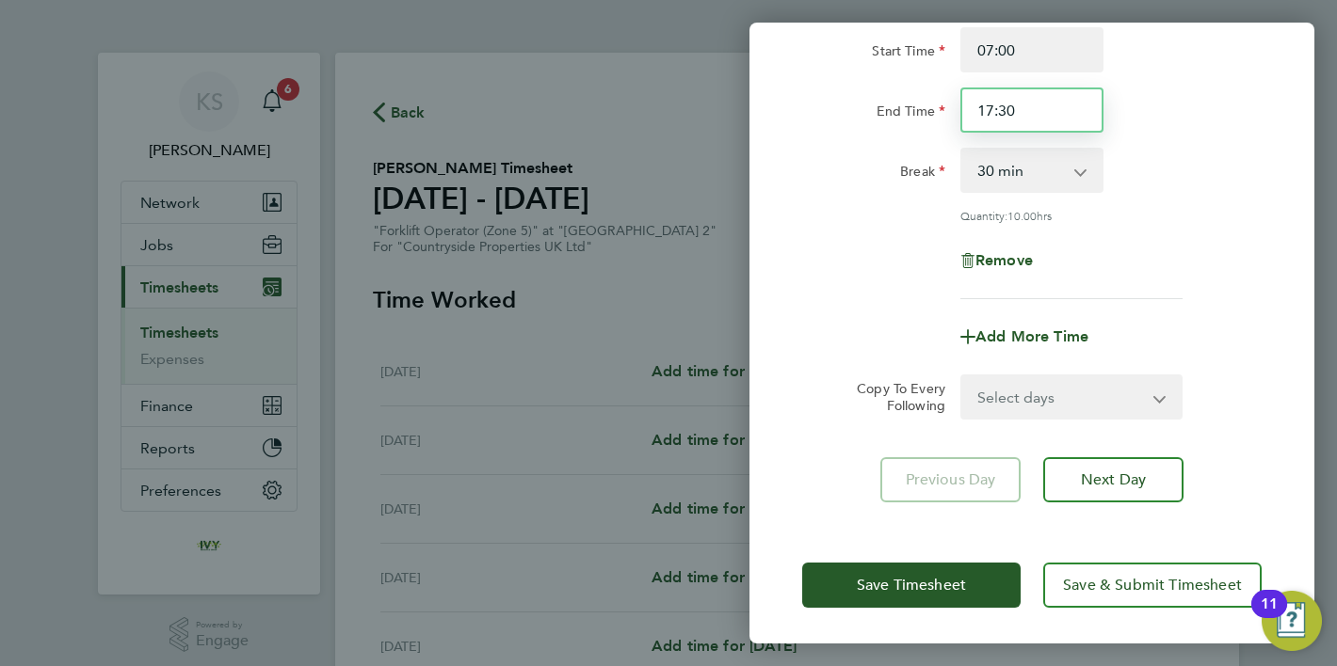
drag, startPoint x: 1057, startPoint y: 101, endPoint x: 950, endPoint y: 111, distance: 107.8
click at [950, 111] on div "End Time 17:30" at bounding box center [1031, 110] width 474 height 45
type input "1"
type input "17:00"
click at [1216, 268] on div "Remove" at bounding box center [1031, 260] width 474 height 45
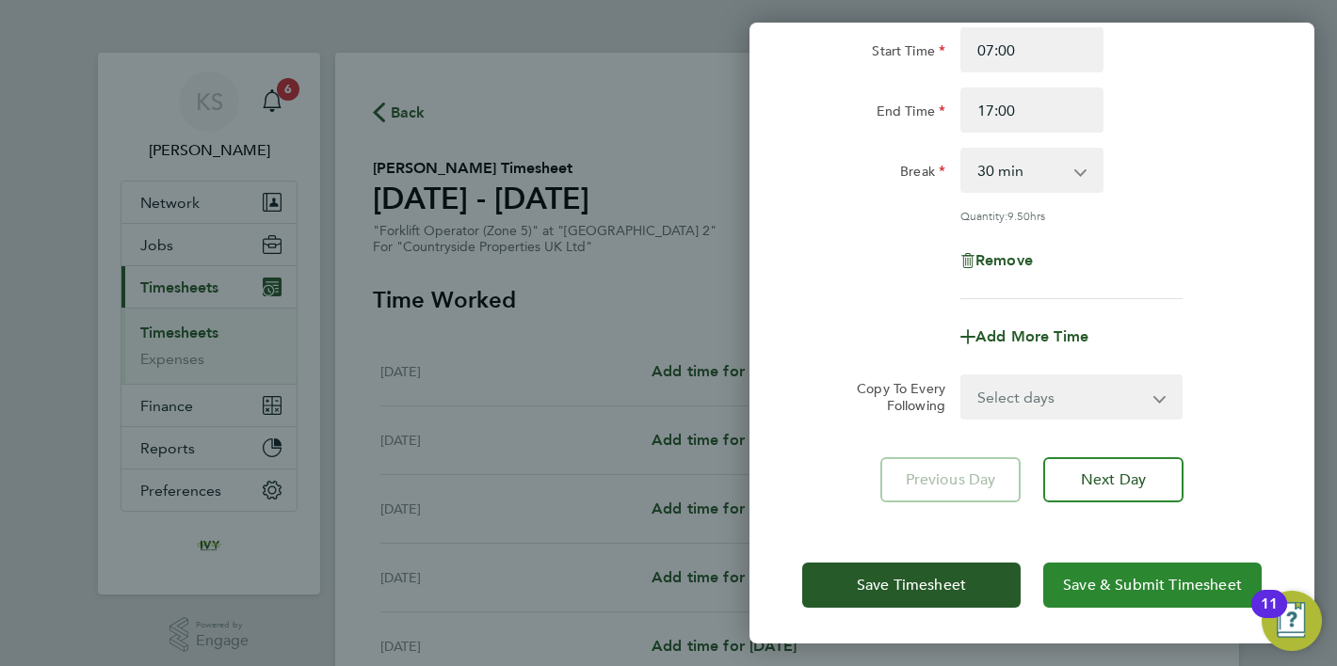
click at [1079, 570] on button "Save & Submit Timesheet" at bounding box center [1152, 585] width 218 height 45
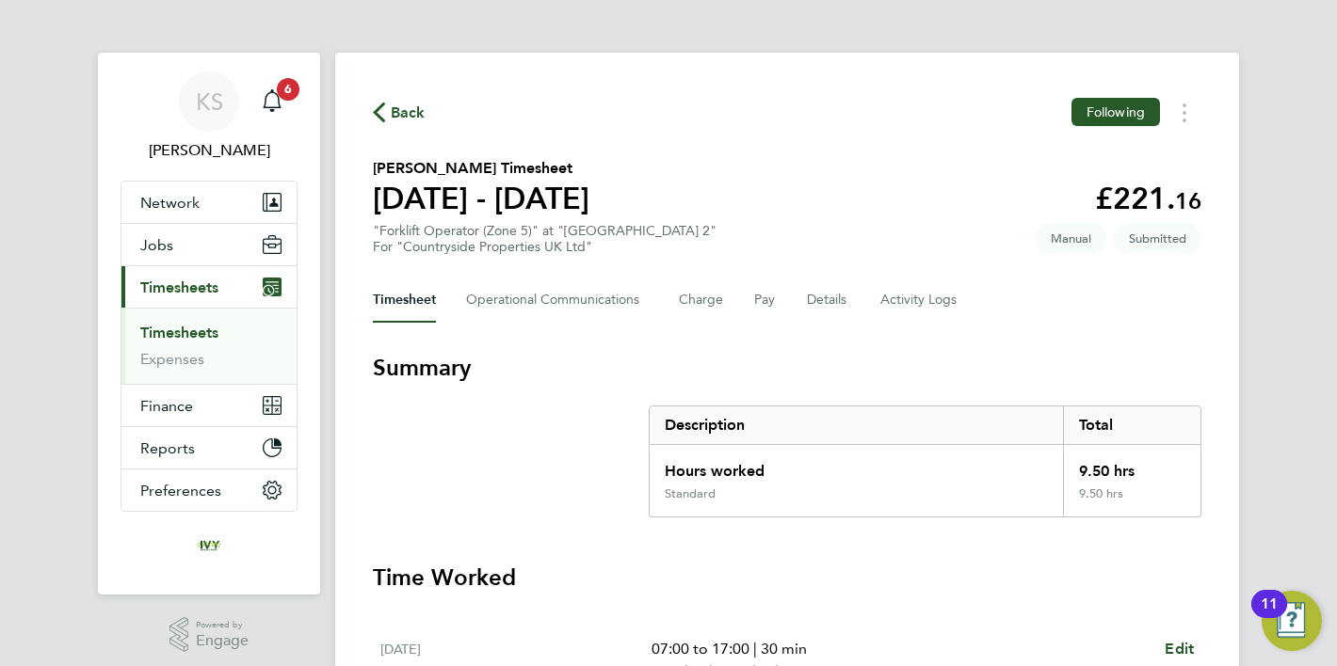
click at [399, 120] on span "Back" at bounding box center [408, 113] width 35 height 23
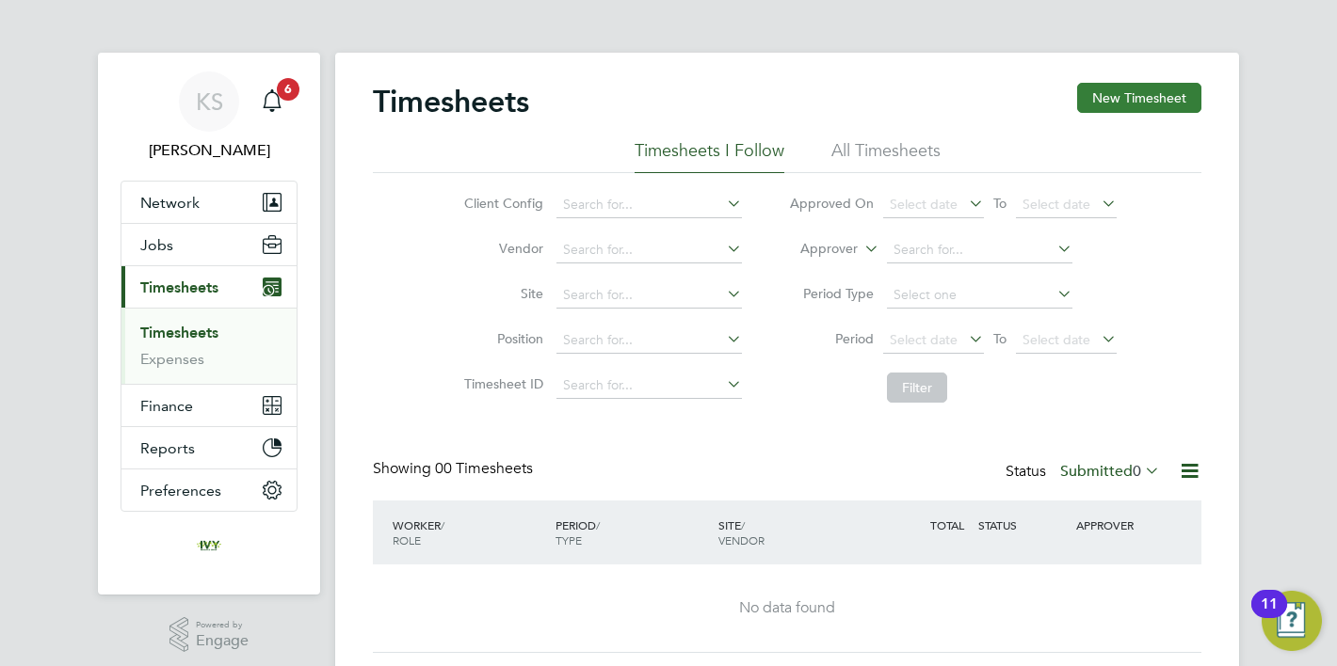
click at [1123, 95] on button "New Timesheet" at bounding box center [1139, 98] width 124 height 30
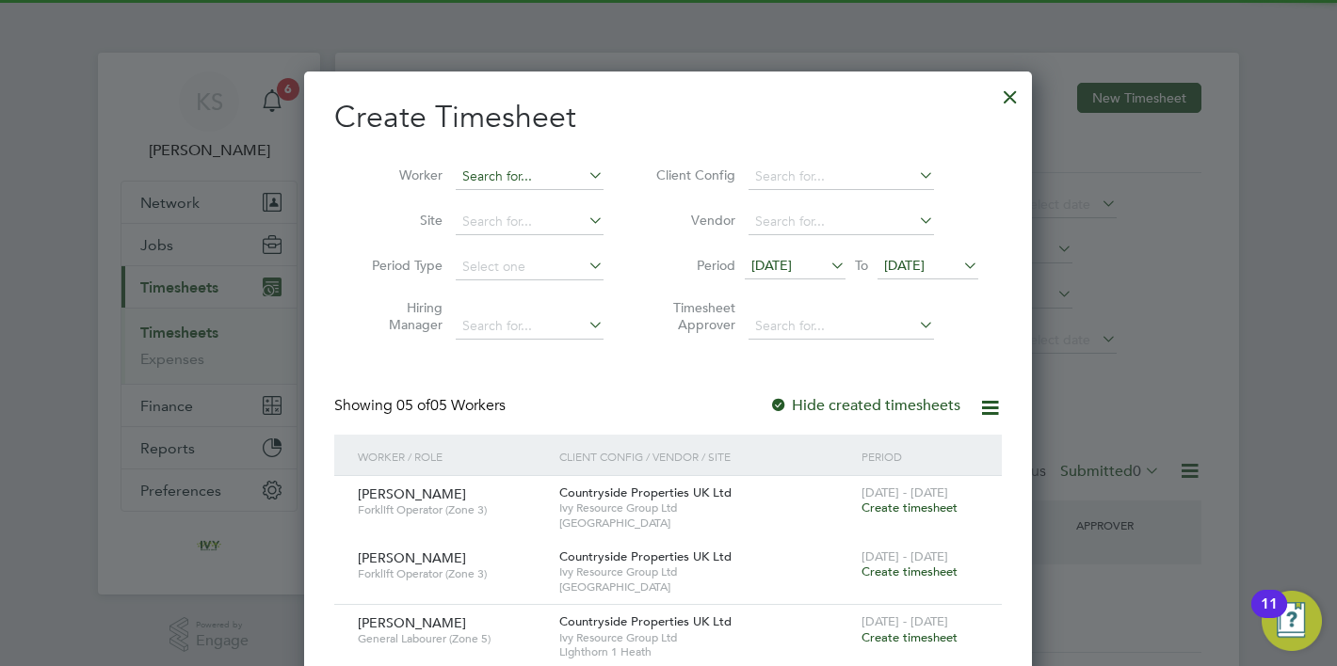
click at [569, 184] on input at bounding box center [530, 177] width 148 height 26
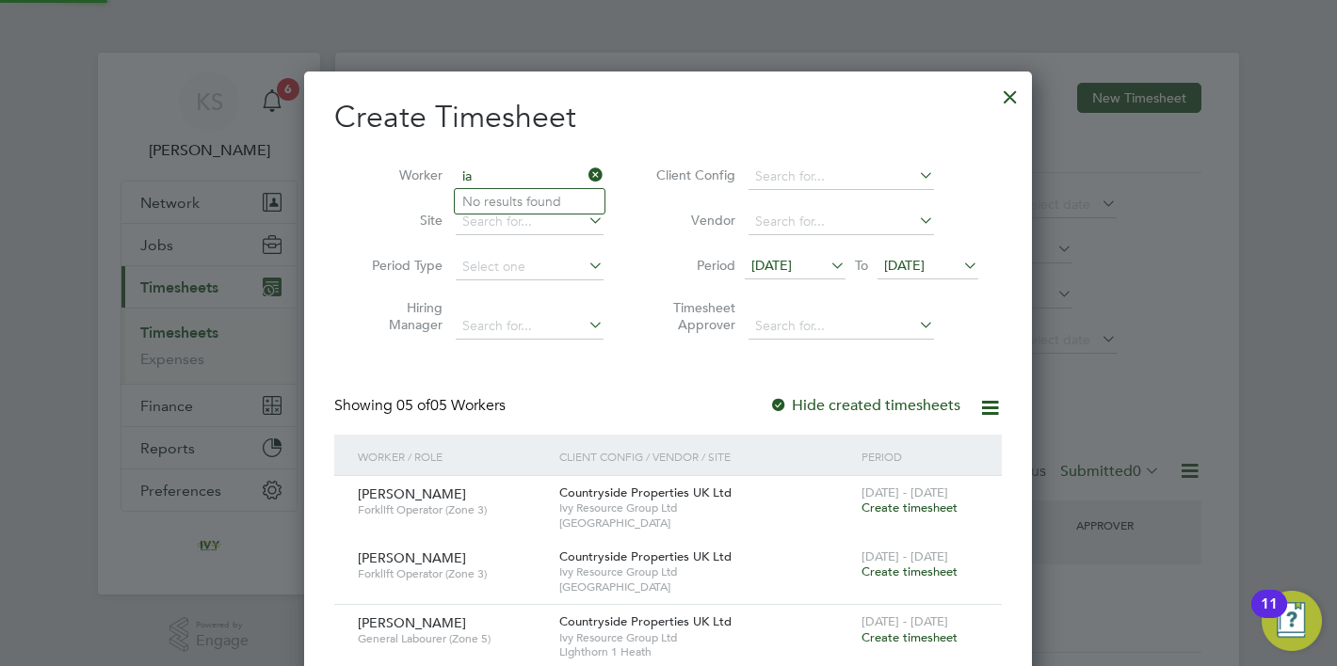
type input "i"
click at [505, 209] on li "[PERSON_NAME]" at bounding box center [573, 201] width 237 height 25
type input "[PERSON_NAME]"
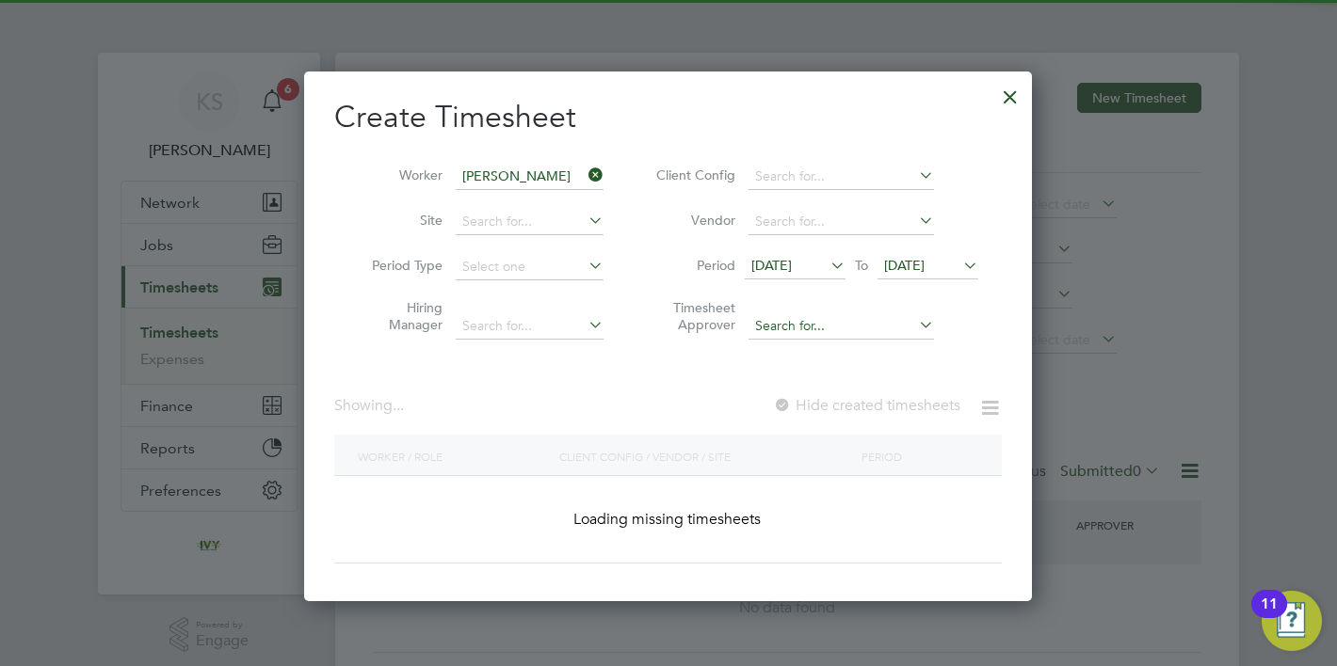
scroll to position [530, 729]
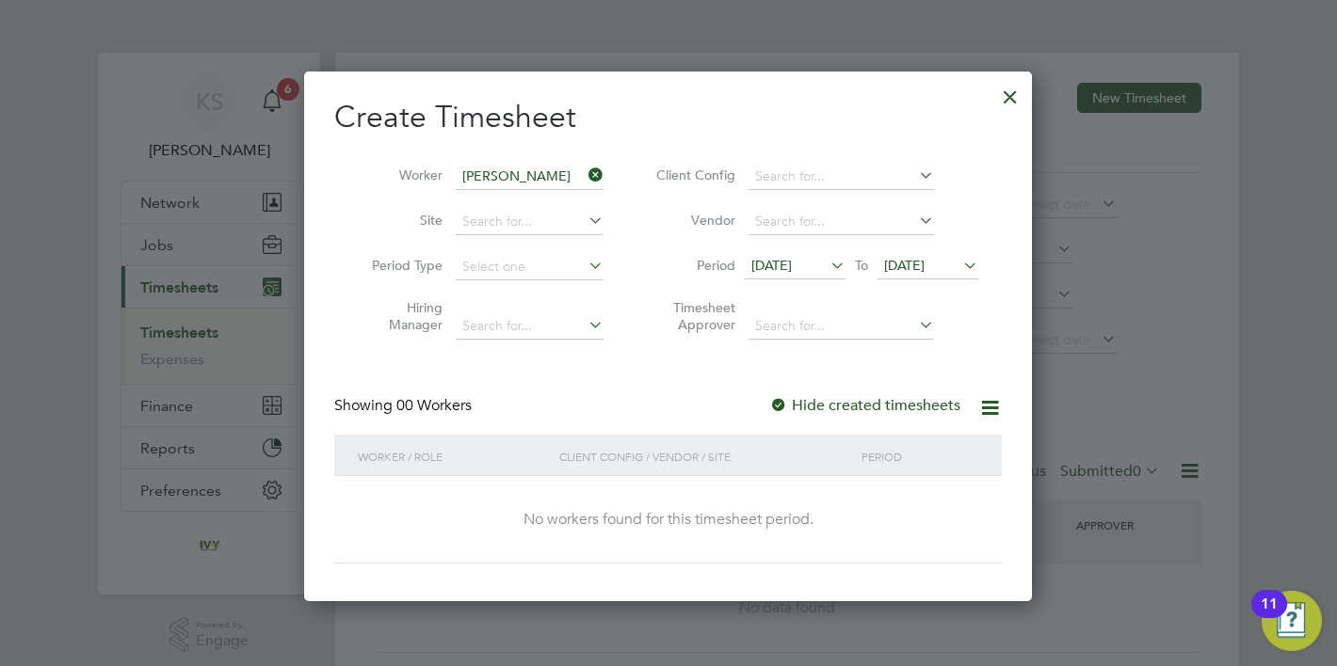
click at [924, 272] on span "[DATE]" at bounding box center [904, 265] width 40 height 17
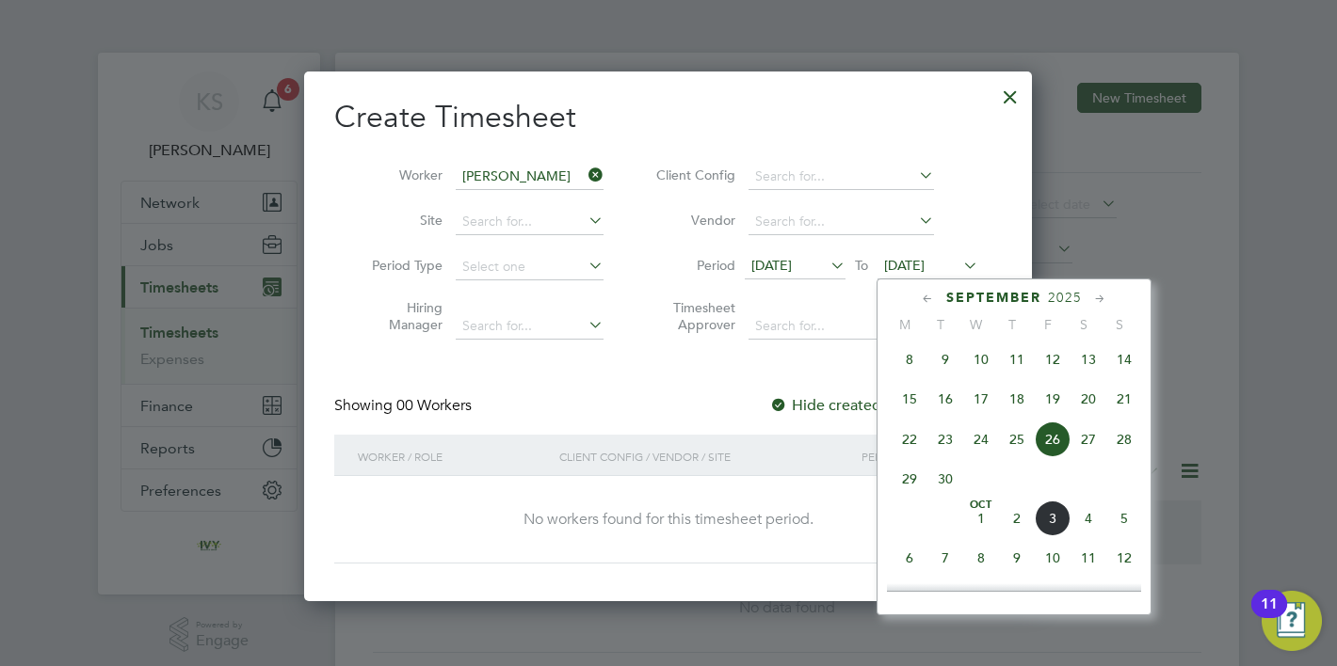
click at [1125, 527] on span "5" at bounding box center [1124, 519] width 36 height 36
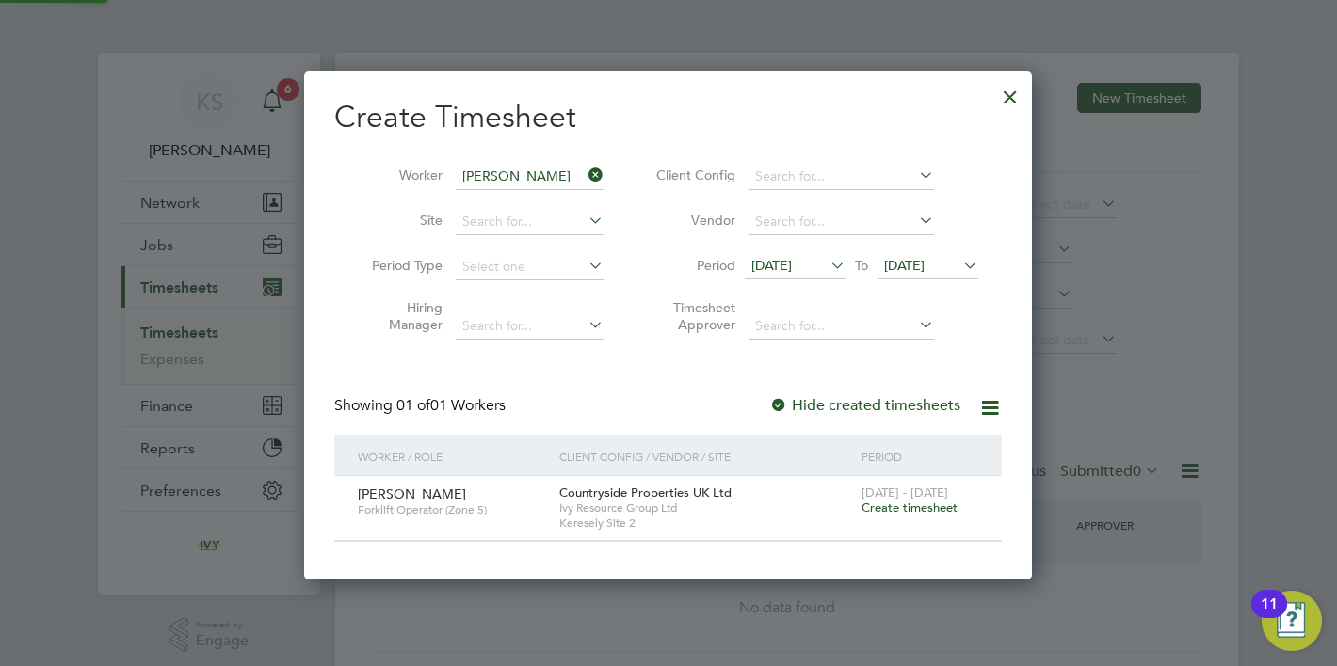
click at [886, 513] on span "Create timesheet" at bounding box center [909, 508] width 96 height 16
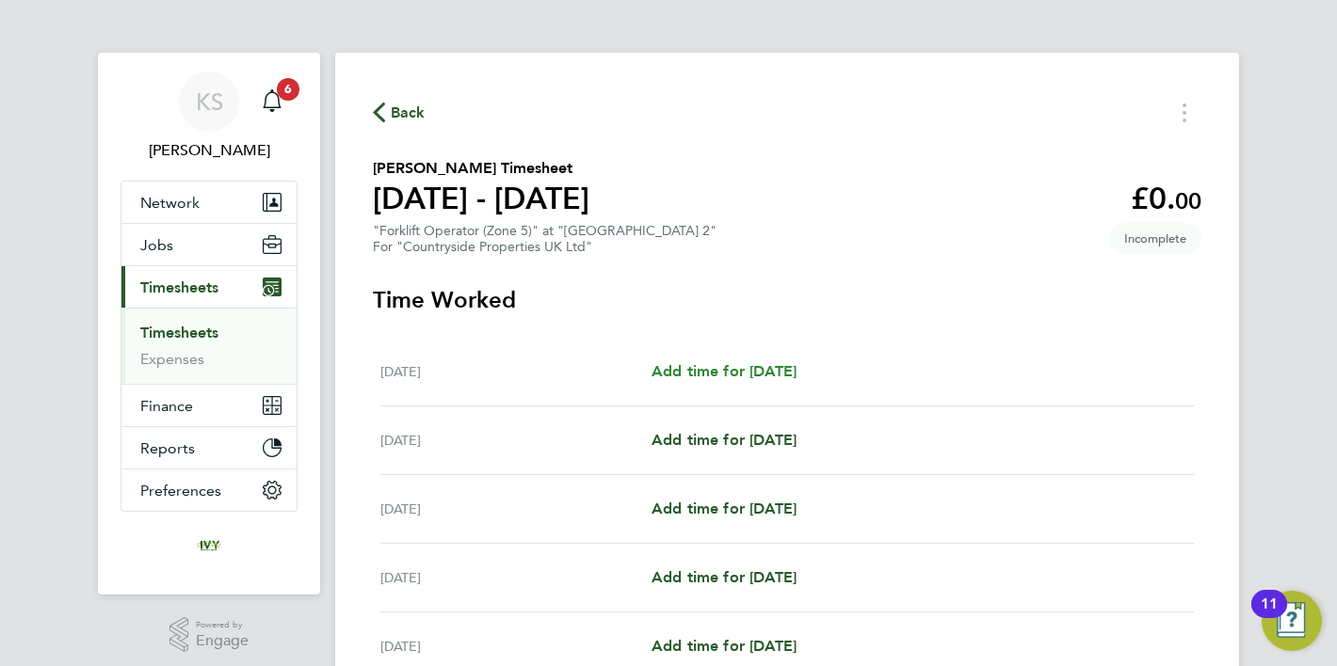
click at [796, 364] on span "Add time for [DATE]" at bounding box center [723, 371] width 145 height 18
select select "30"
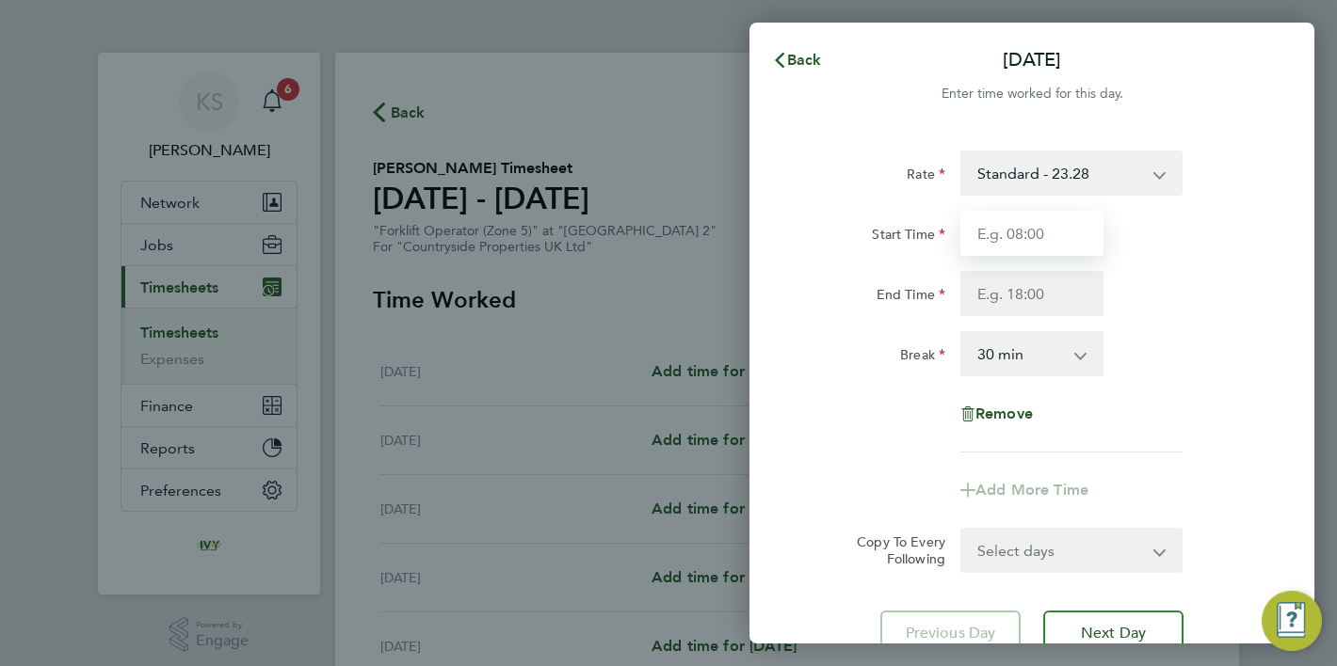
click at [1014, 236] on input "Start Time" at bounding box center [1031, 233] width 143 height 45
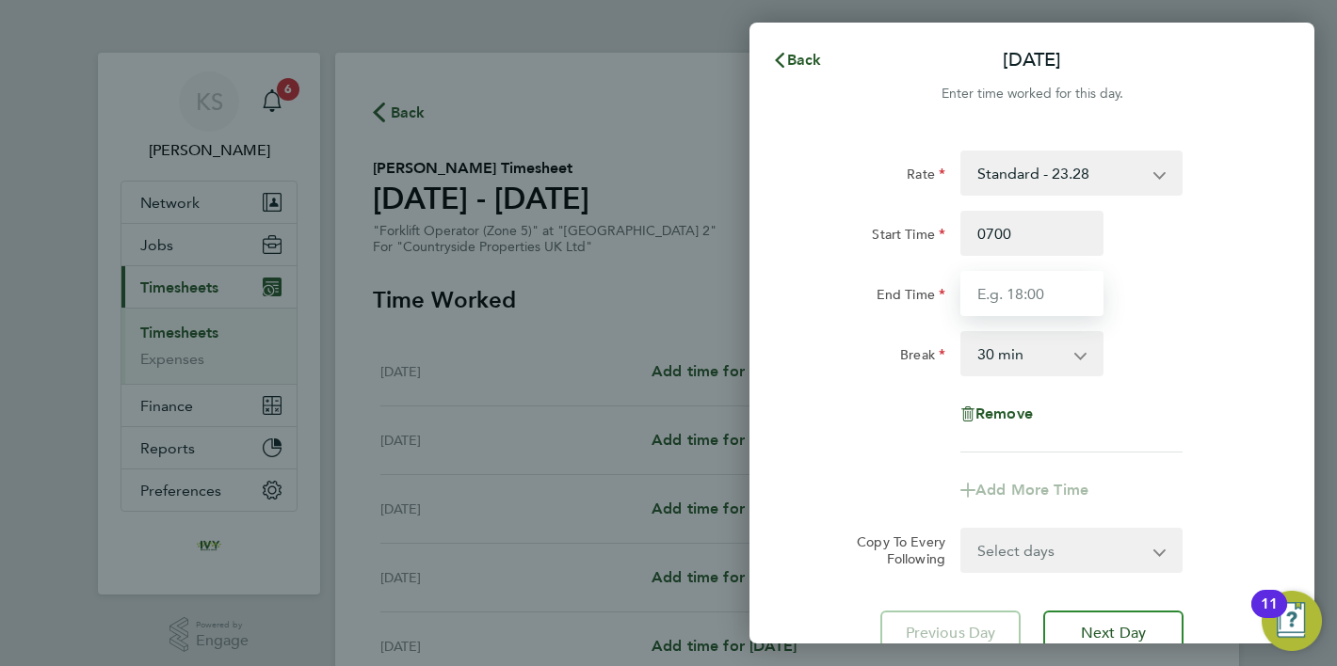
type input "07:00"
type input "17:30"
click at [1154, 355] on div "Break 0 min 15 min 30 min 45 min 60 min 75 min 90 min" at bounding box center [1031, 353] width 474 height 45
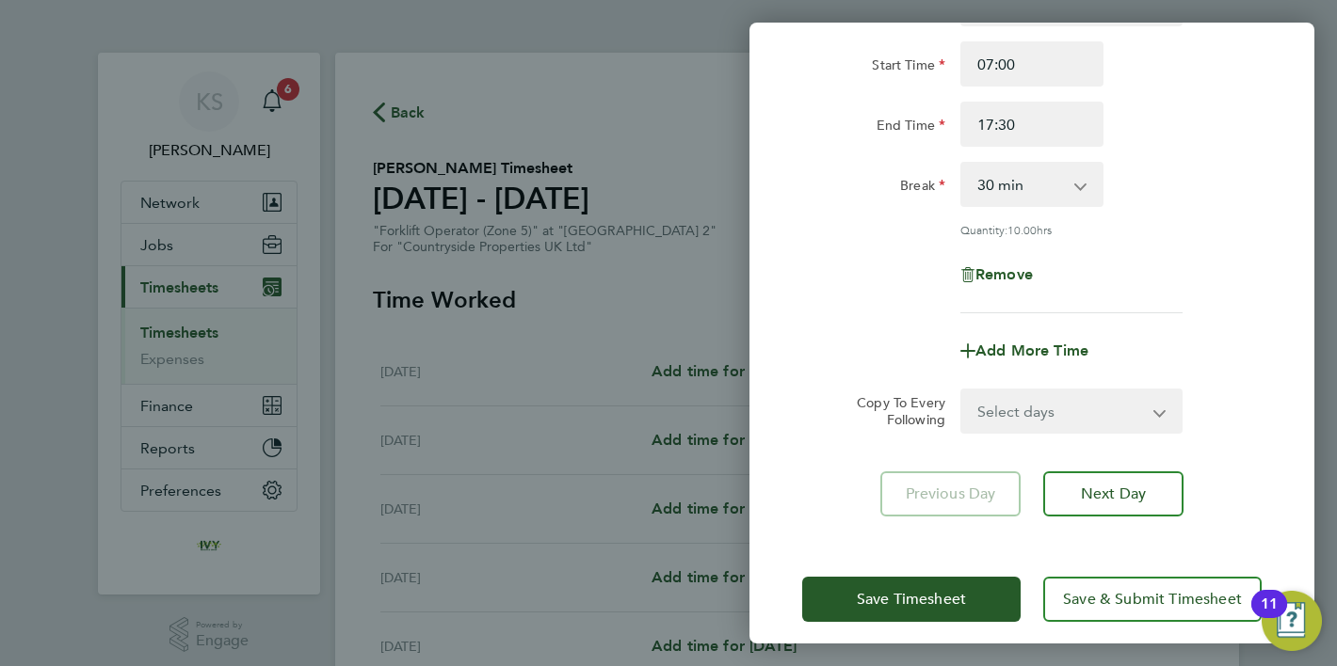
click at [1076, 409] on select "Select days Day Weekday (Mon-Fri) Weekend (Sat-Sun) [DATE] [DATE] [DATE] [DATE]…" at bounding box center [1061, 411] width 198 height 41
select select "WEEKDAY"
click at [962, 391] on select "Select days Day Weekday (Mon-Fri) Weekend (Sat-Sun) [DATE] [DATE] [DATE] [DATE]…" at bounding box center [1061, 411] width 198 height 41
select select "[DATE]"
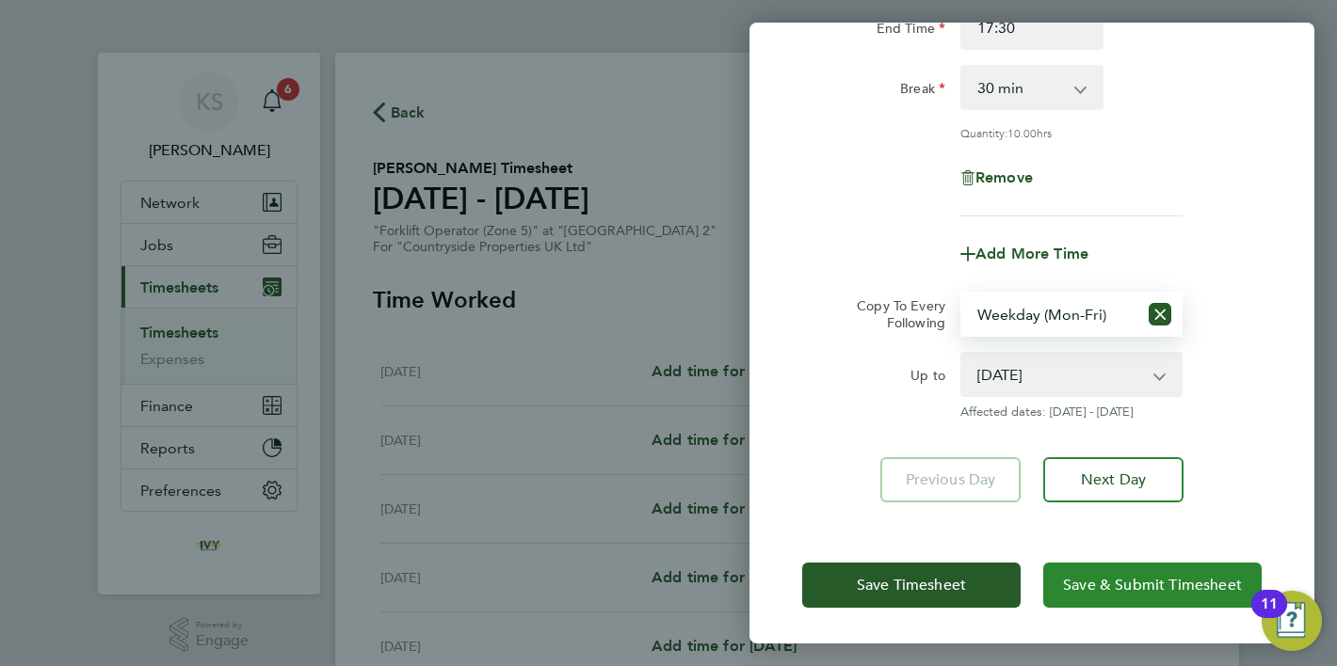
click at [1098, 586] on span "Save & Submit Timesheet" at bounding box center [1152, 585] width 179 height 19
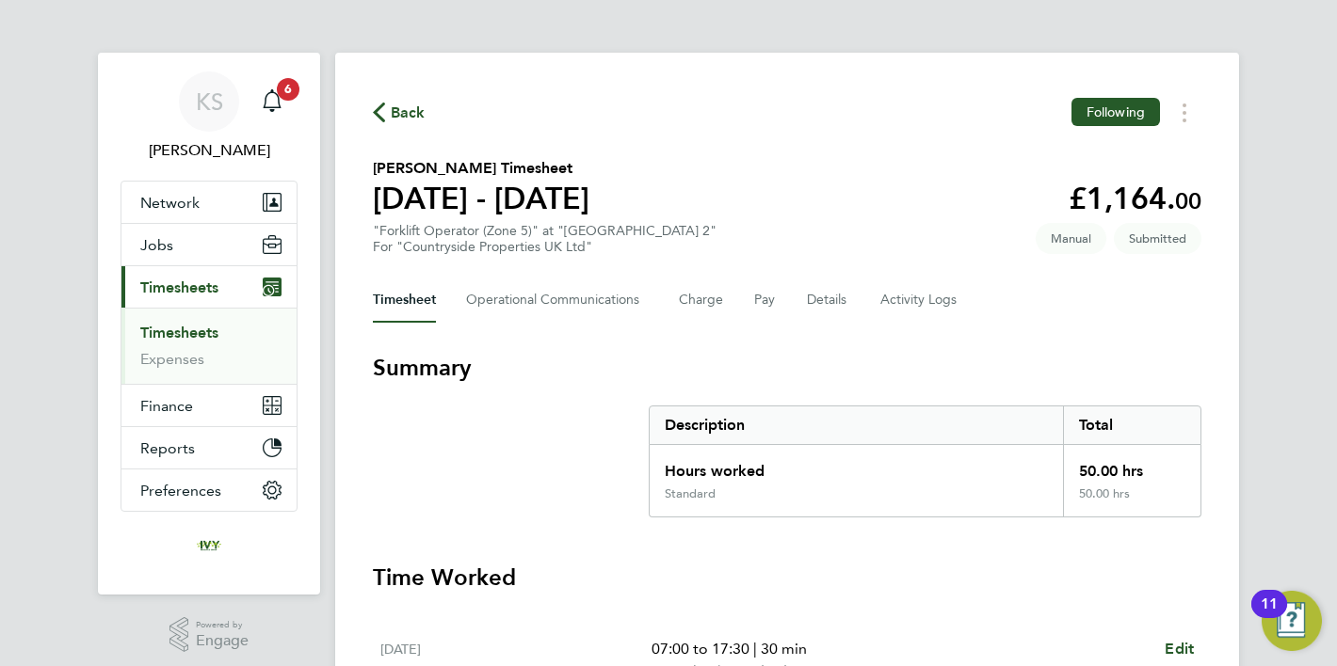
click at [390, 114] on span "Back" at bounding box center [399, 112] width 53 height 18
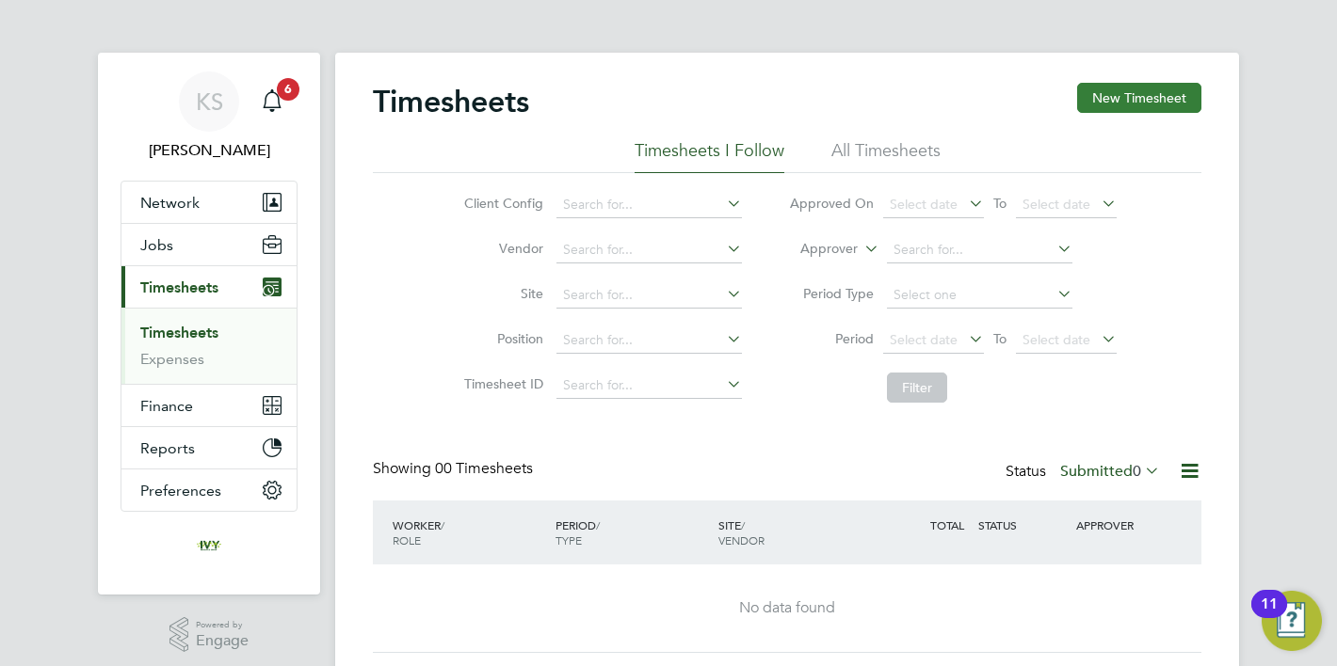
click at [1121, 82] on div "Timesheets New Timesheet Timesheets I Follow All Timesheets Client Config Vendo…" at bounding box center [787, 372] width 904 height 638
click at [1122, 95] on button "New Timesheet" at bounding box center [1139, 98] width 124 height 30
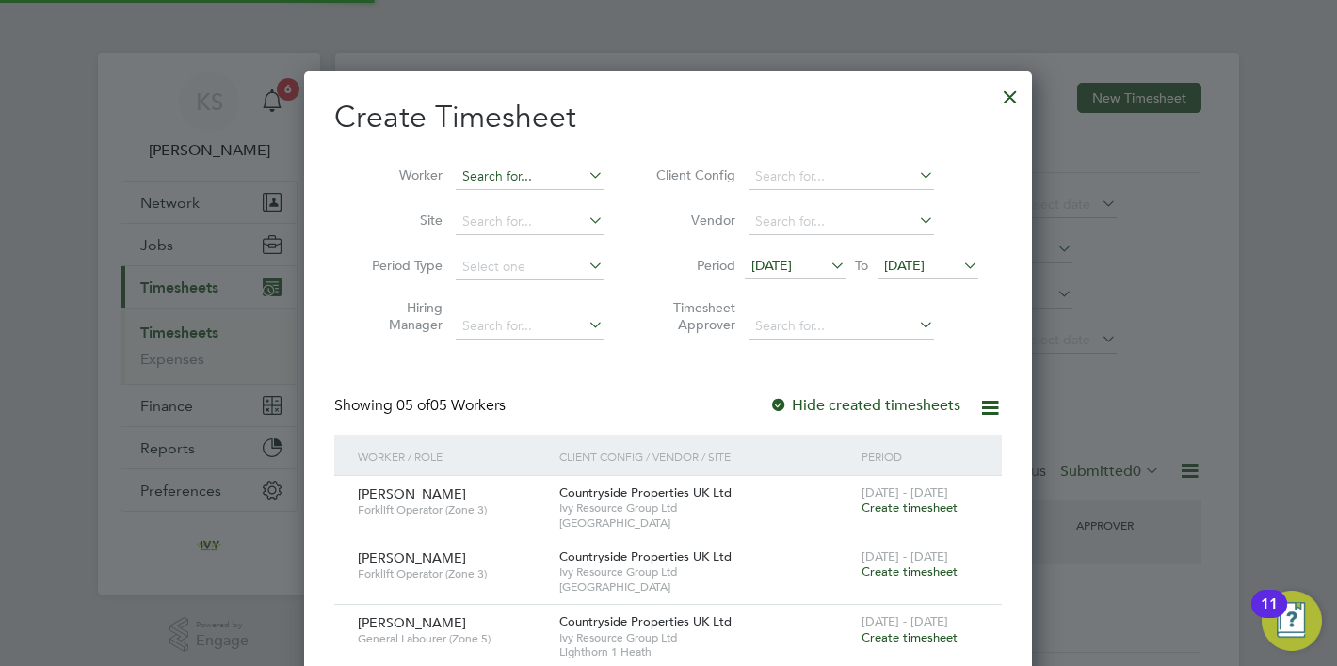
scroll to position [1024, 729]
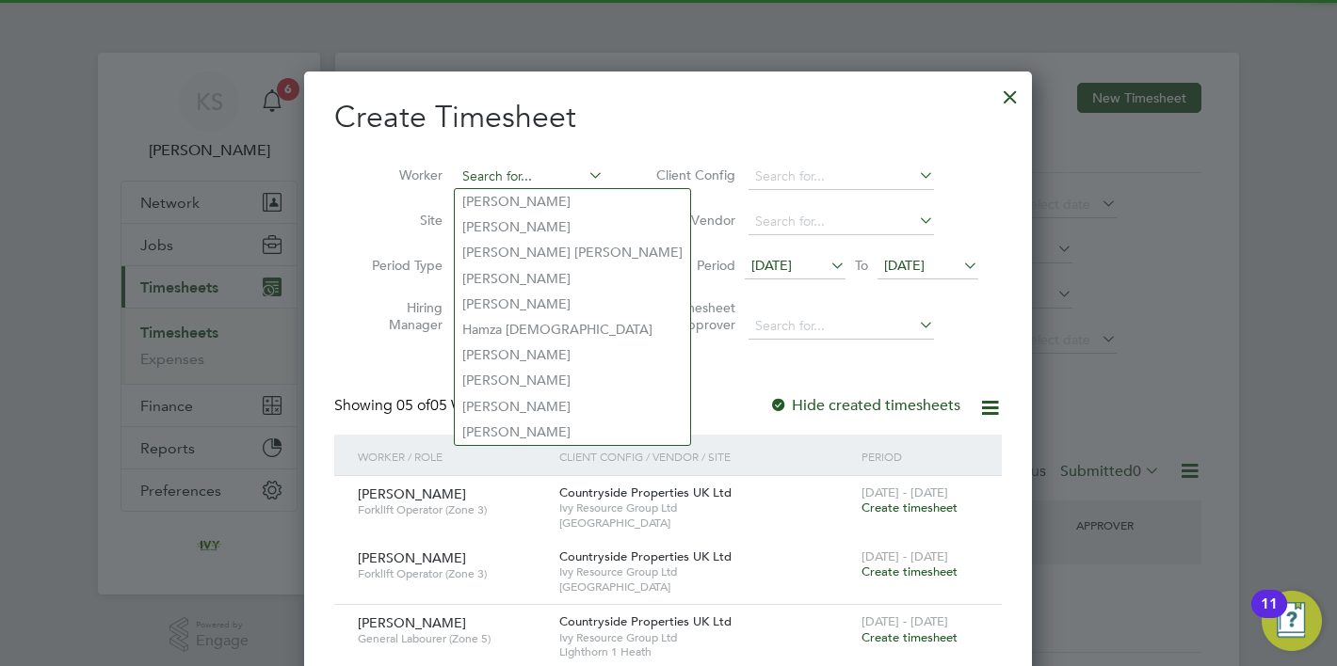
click at [521, 173] on input at bounding box center [530, 177] width 148 height 26
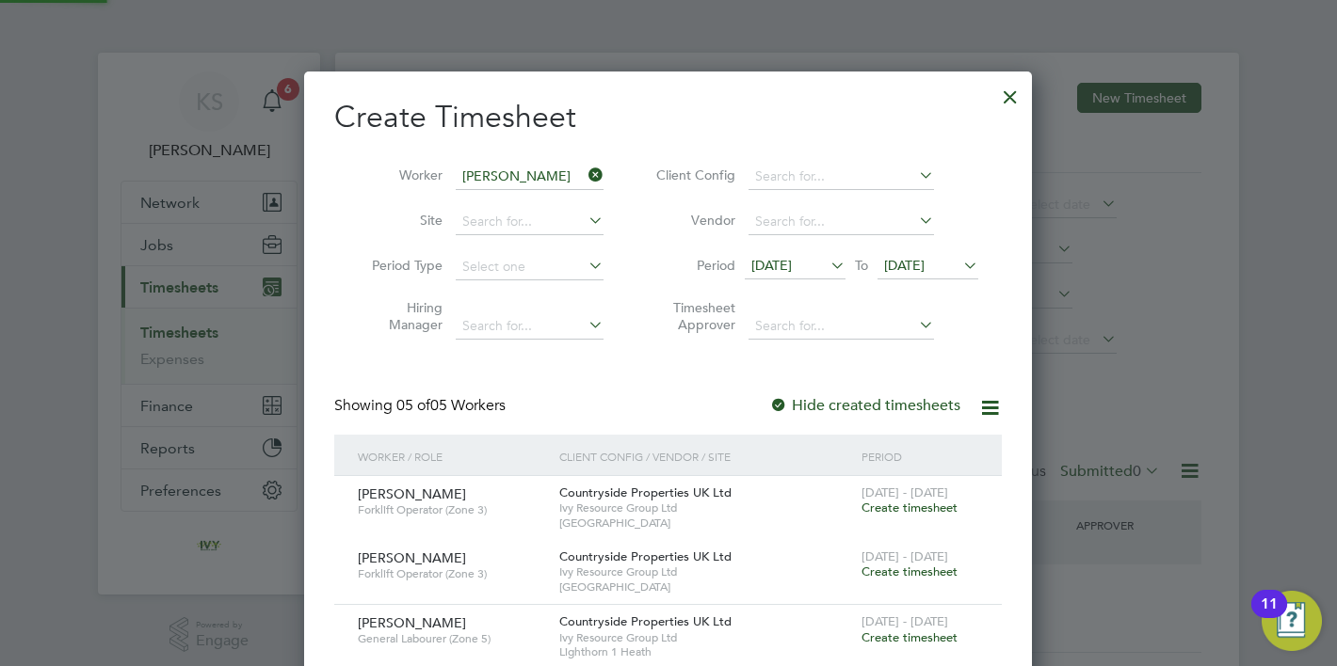
click at [501, 205] on b "[PERSON_NAME]" at bounding box center [516, 202] width 109 height 16
type input "[PERSON_NAME]"
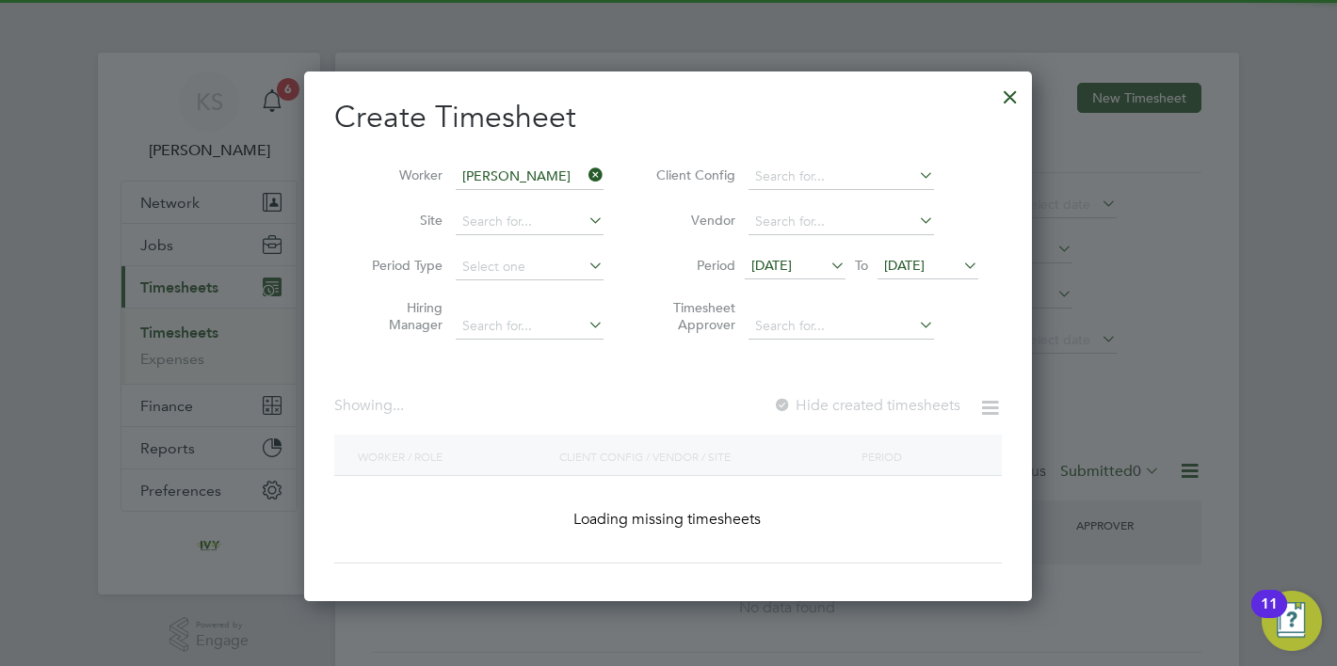
scroll to position [530, 729]
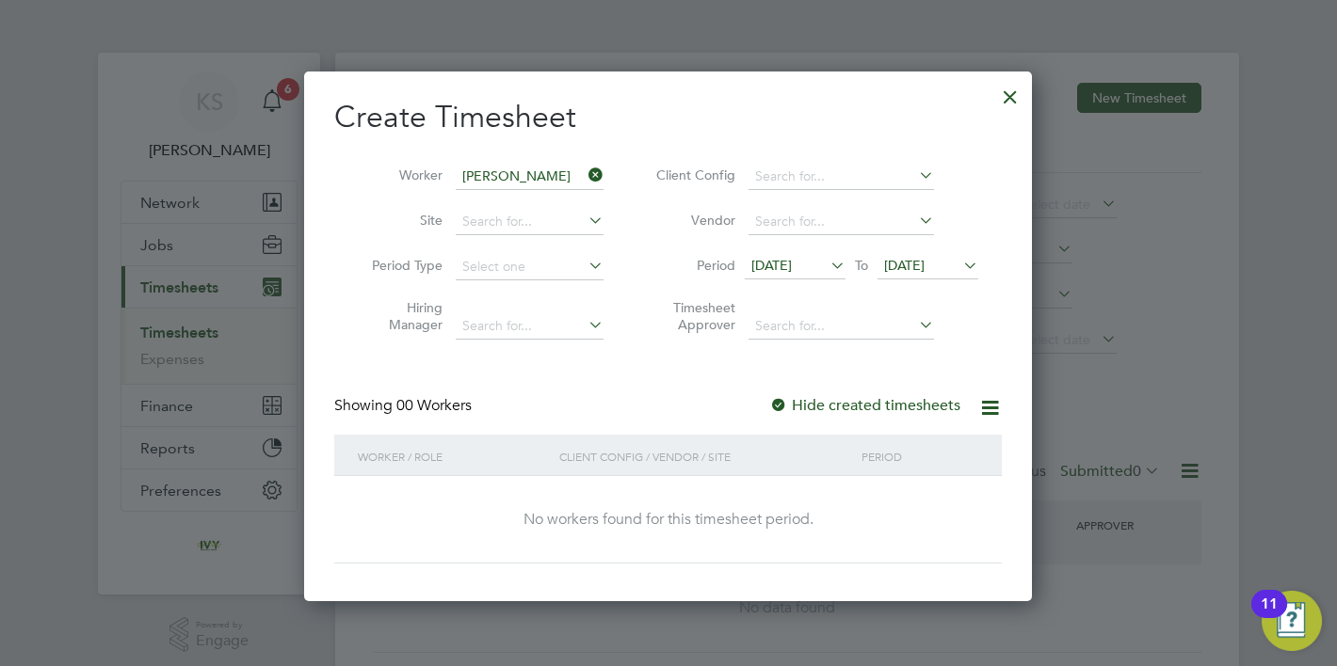
click at [924, 257] on span "[DATE]" at bounding box center [904, 265] width 40 height 17
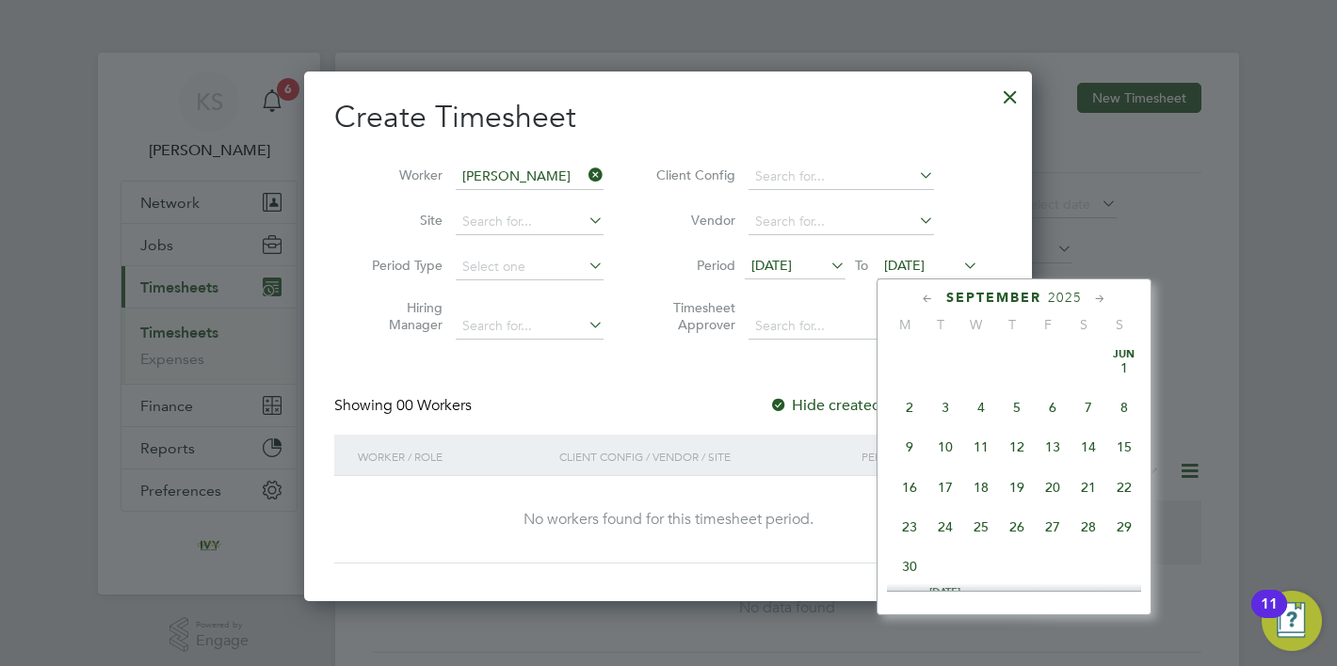
scroll to position [683, 0]
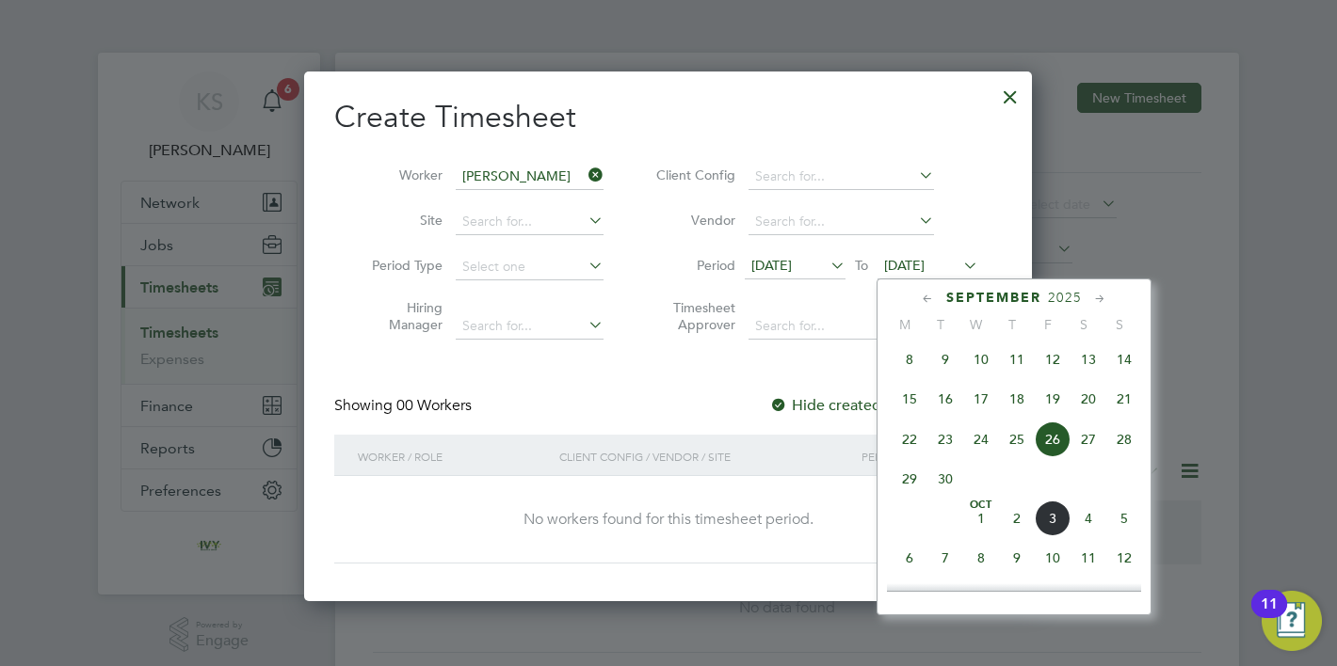
click at [1118, 533] on span "5" at bounding box center [1124, 519] width 36 height 36
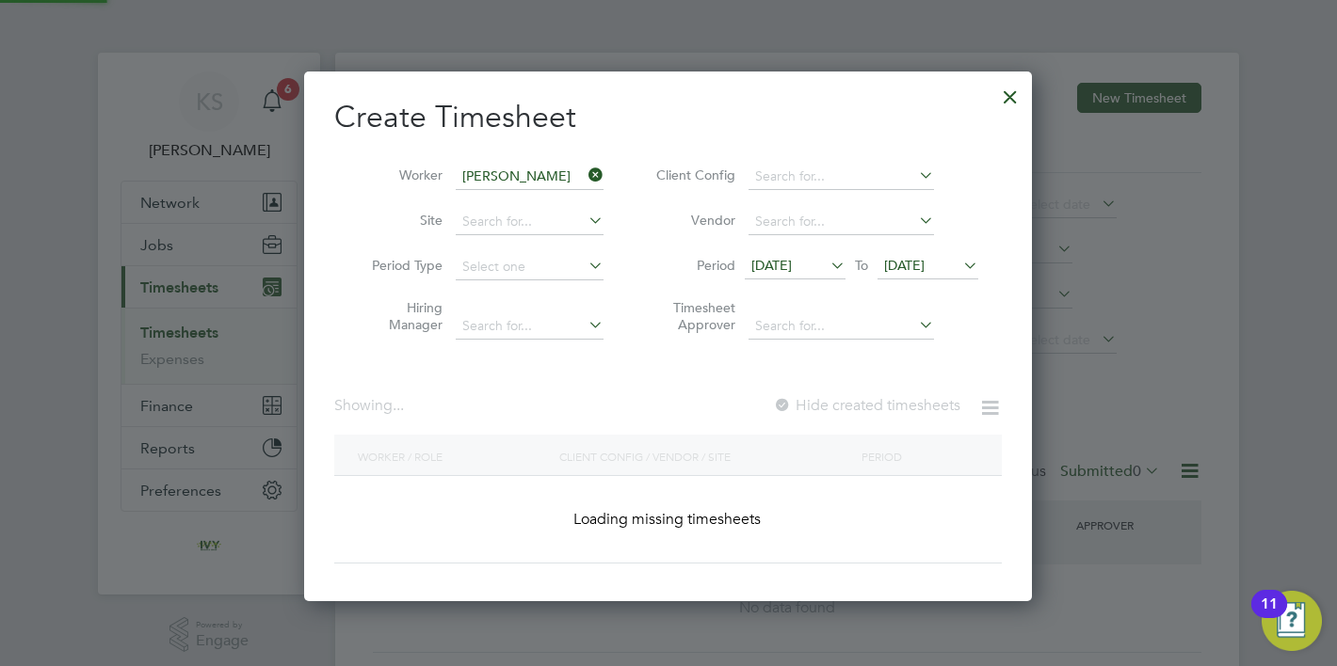
scroll to position [508, 729]
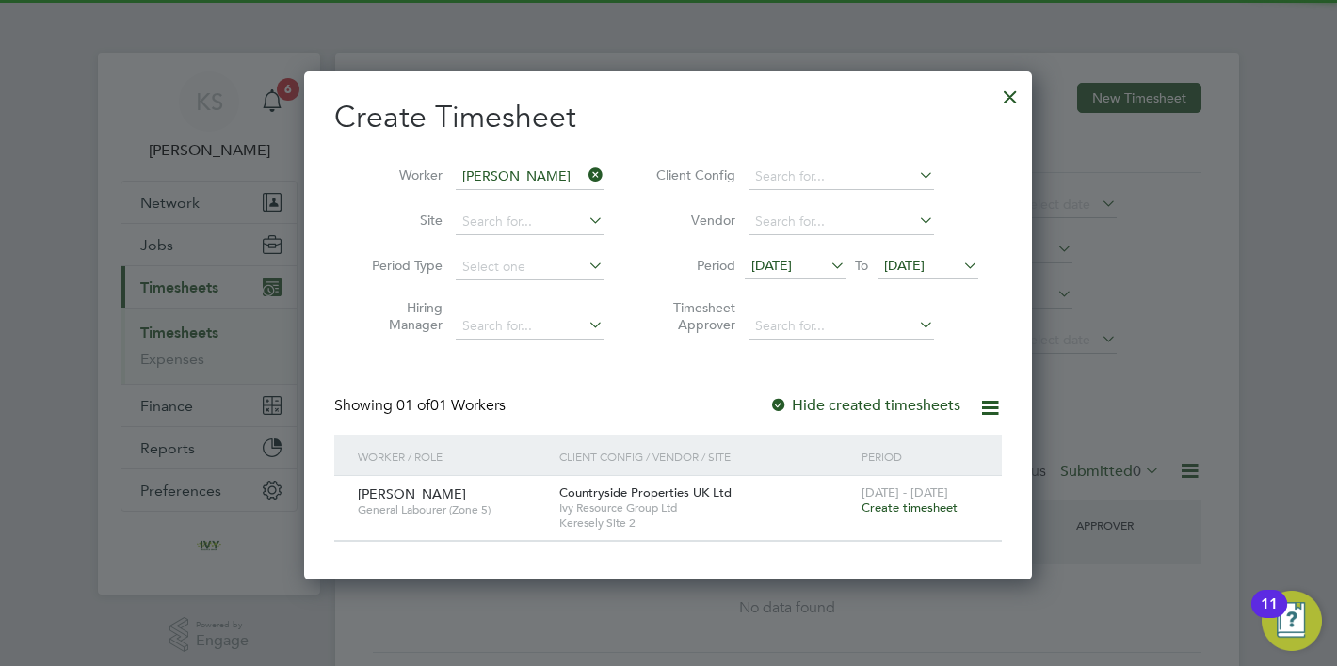
click at [927, 500] on div "[DATE] - [DATE] Create timesheet" at bounding box center [920, 501] width 126 height 51
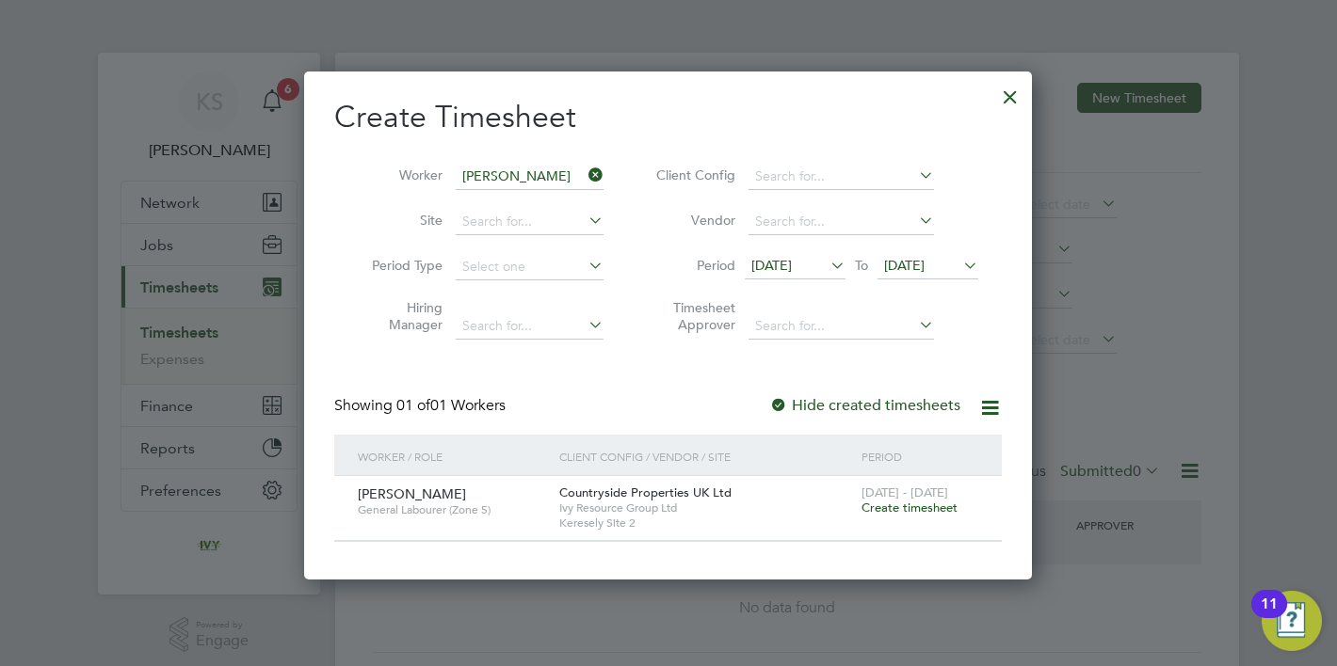
click at [917, 508] on span "Create timesheet" at bounding box center [909, 508] width 96 height 16
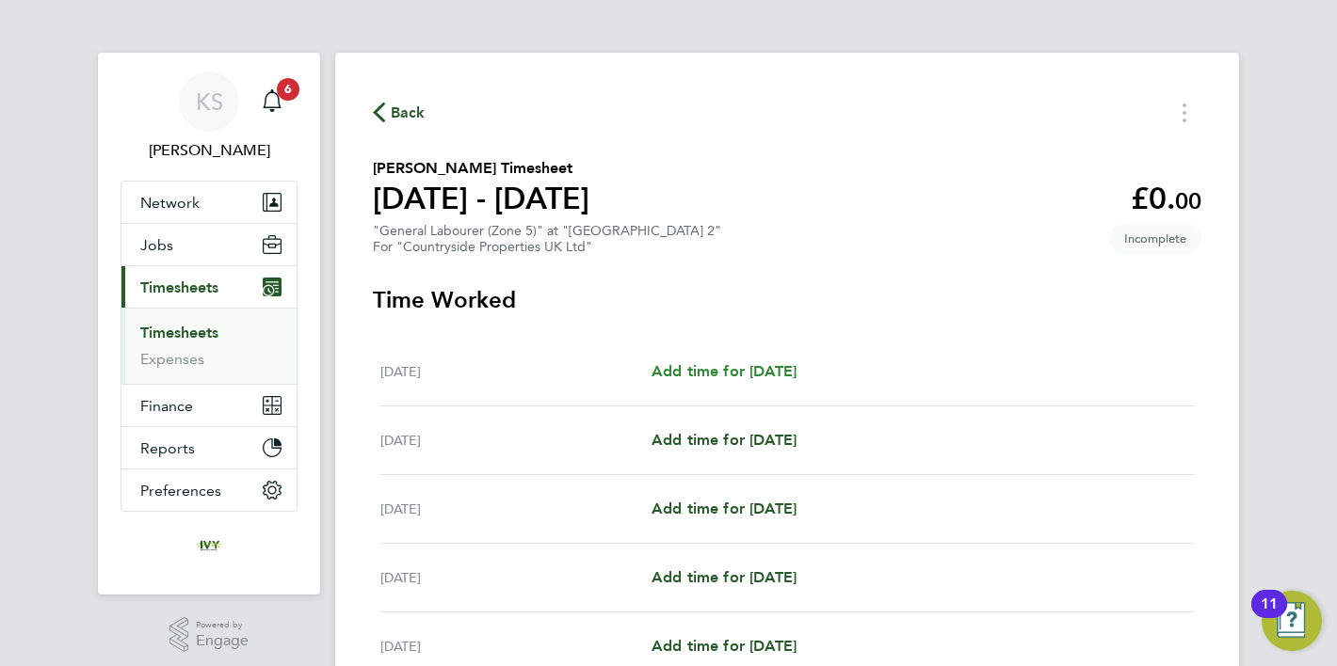
click at [768, 370] on span "Add time for [DATE]" at bounding box center [723, 371] width 145 height 18
select select "30"
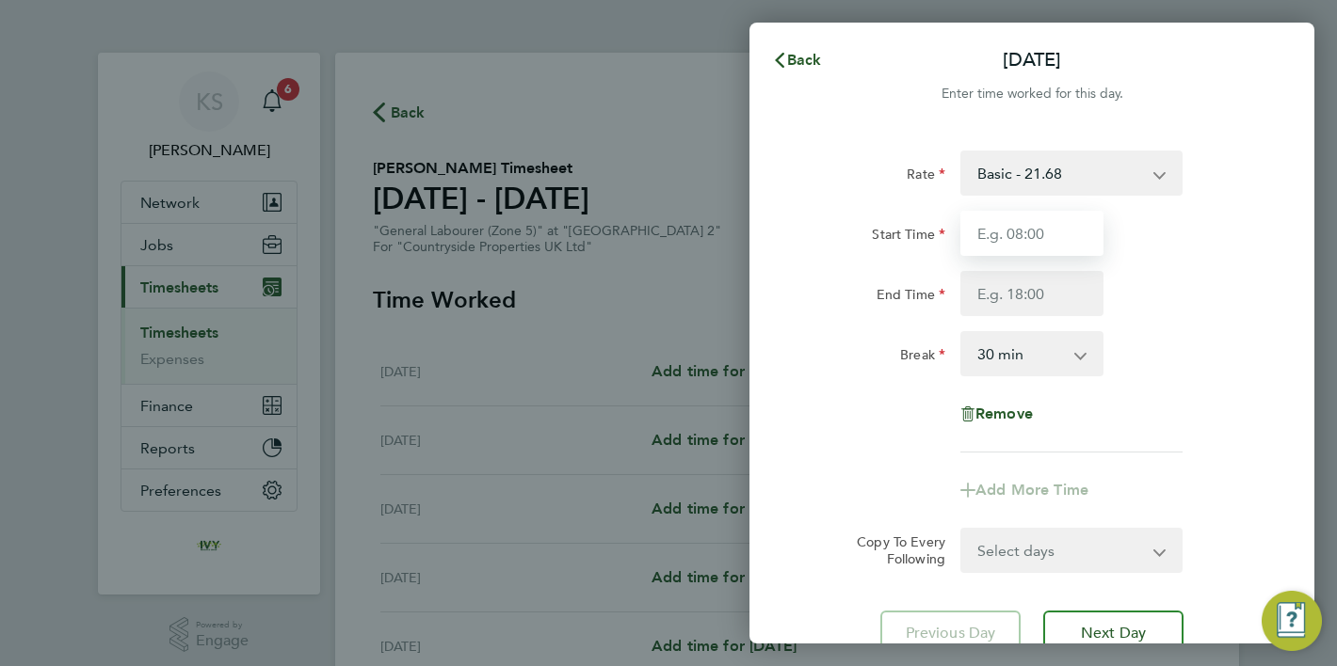
click at [1001, 241] on input "Start Time" at bounding box center [1031, 233] width 143 height 45
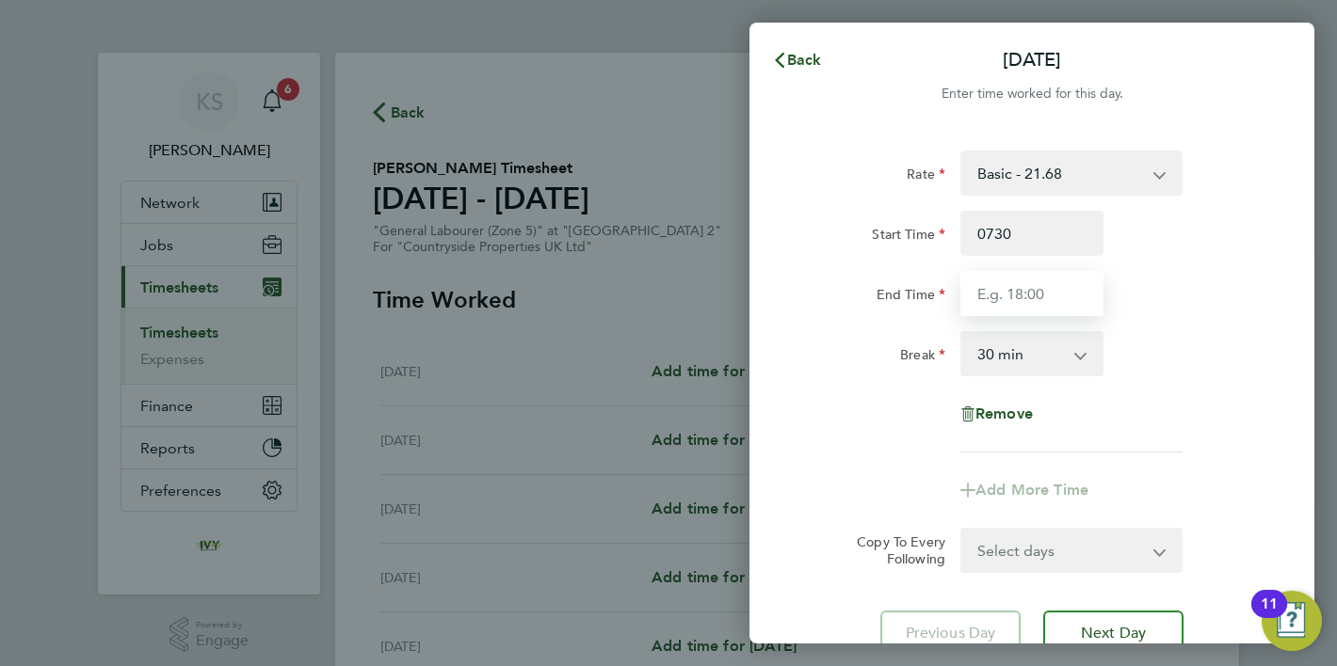
type input "07:30"
type input "16:30"
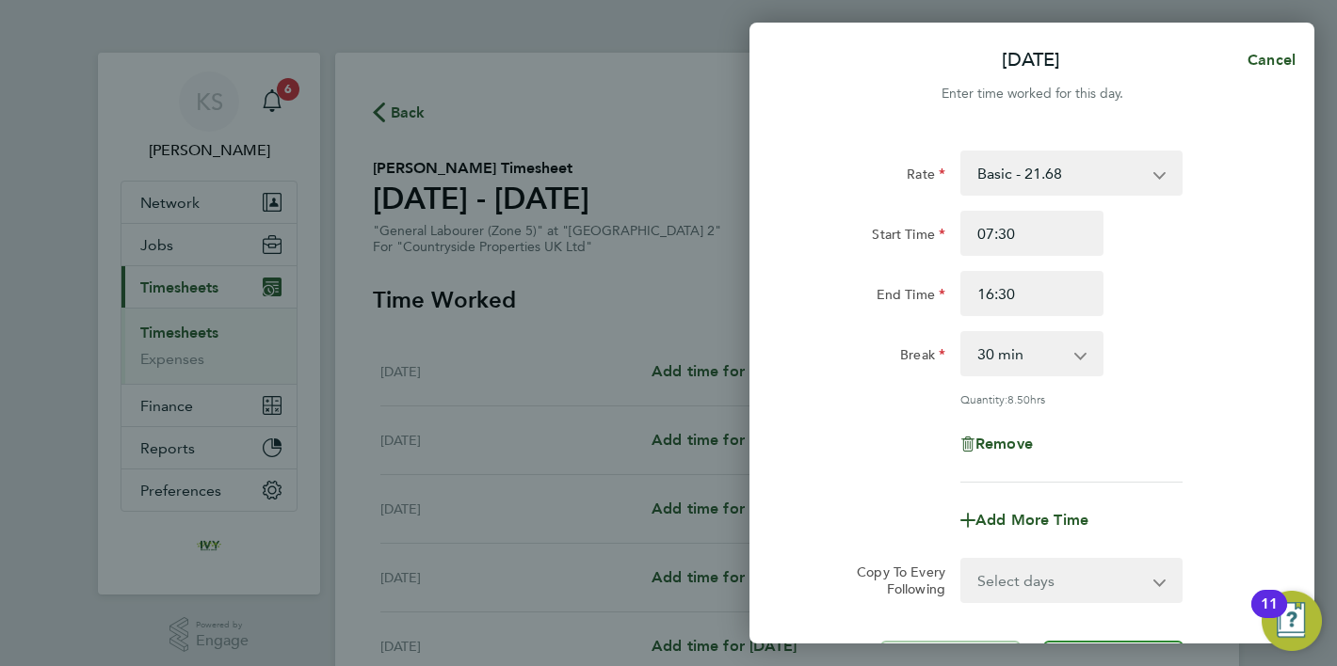
click at [1171, 328] on div "Rate Basic - 21.68 Start Time 07:30 End Time 16:30 Break 0 min 15 min 30 min 45…" at bounding box center [1031, 317] width 459 height 332
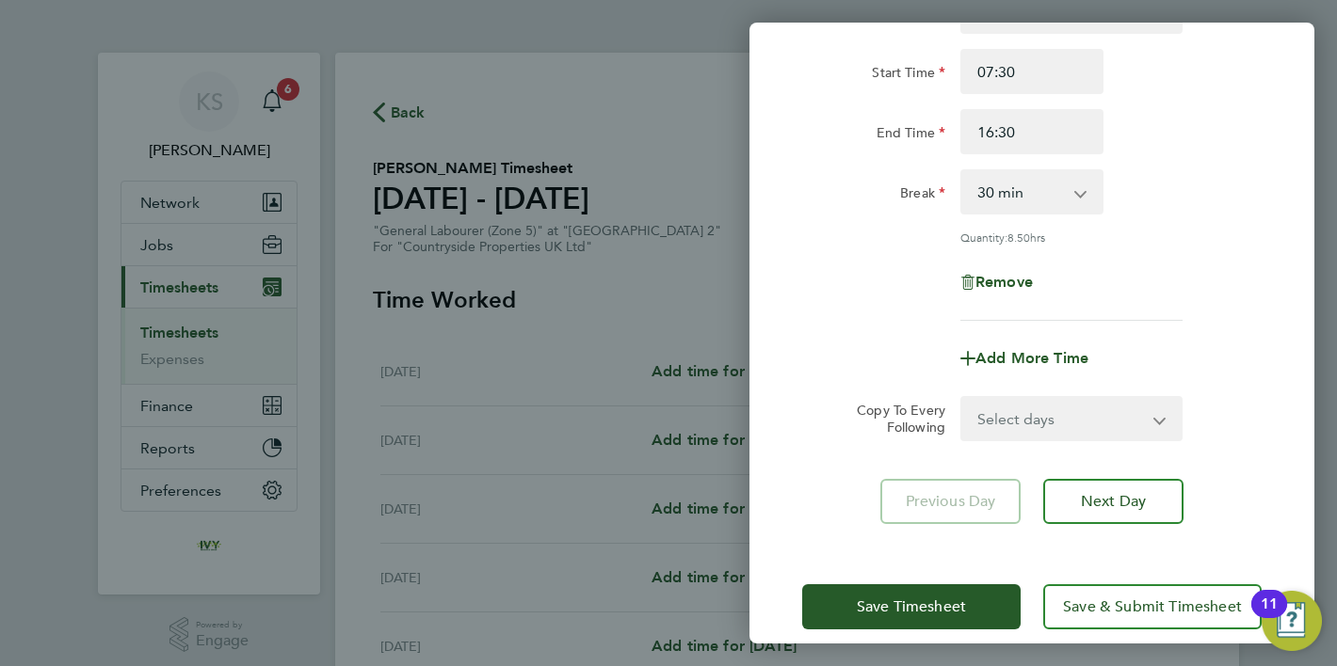
scroll to position [184, 0]
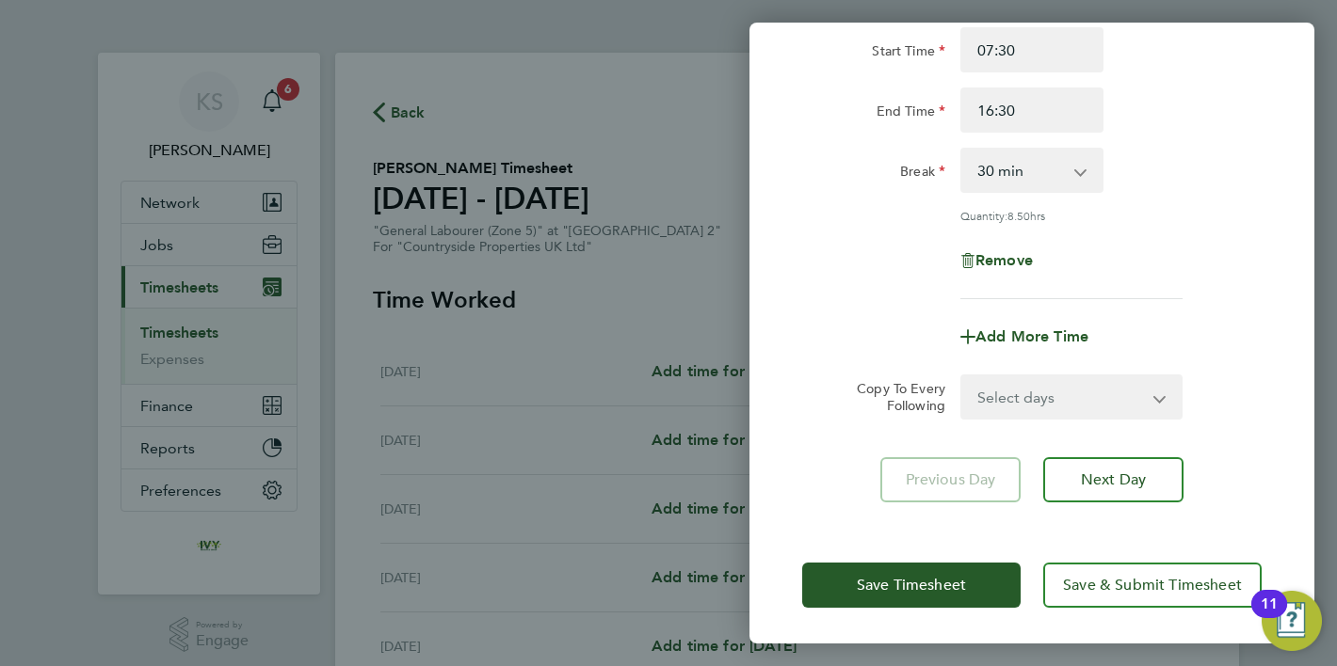
click at [1100, 421] on div "Rate Basic - 21.68 Start Time 07:30 End Time 16:30 Break 0 min 15 min 30 min 45…" at bounding box center [1031, 234] width 565 height 581
click at [1102, 399] on select "Select days Day Weekday (Mon-Fri) Weekend (Sat-Sun) [DATE] [DATE] [DATE] [DATE]…" at bounding box center [1061, 396] width 198 height 41
select select "WEEKDAY"
click at [962, 376] on select "Select days Day Weekday (Mon-Fri) Weekend (Sat-Sun) [DATE] [DATE] [DATE] [DATE]…" at bounding box center [1061, 396] width 198 height 41
select select "[DATE]"
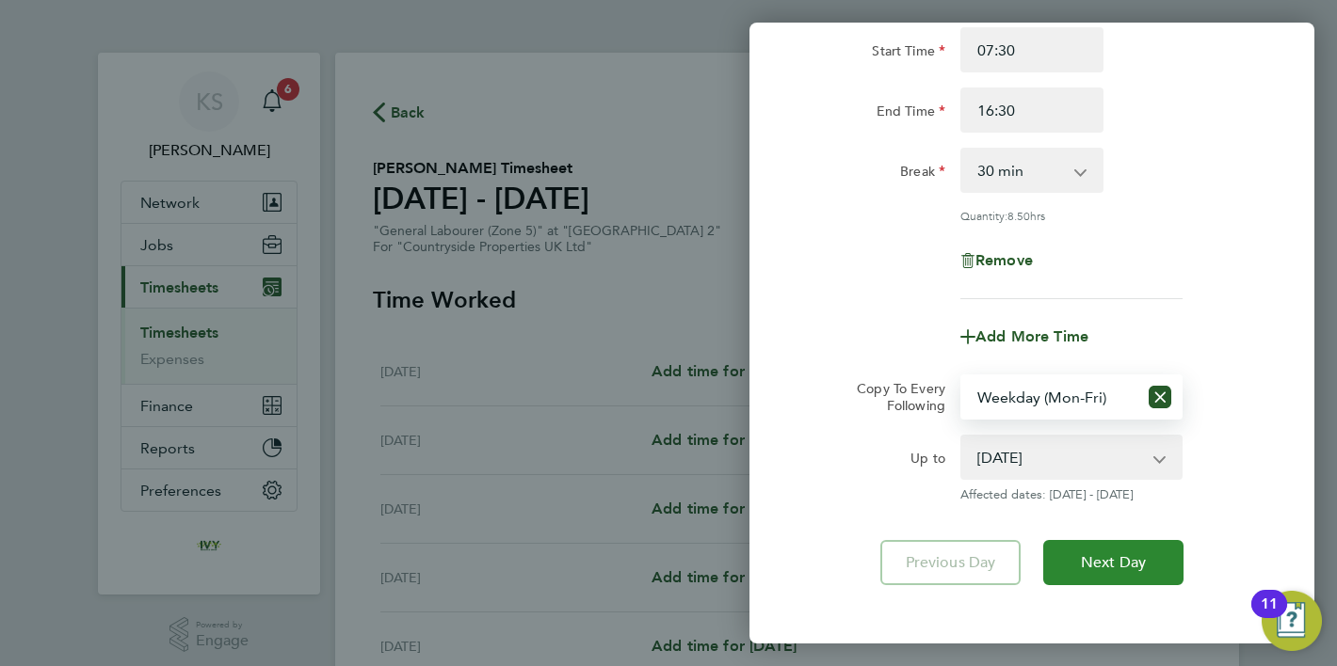
scroll to position [266, 0]
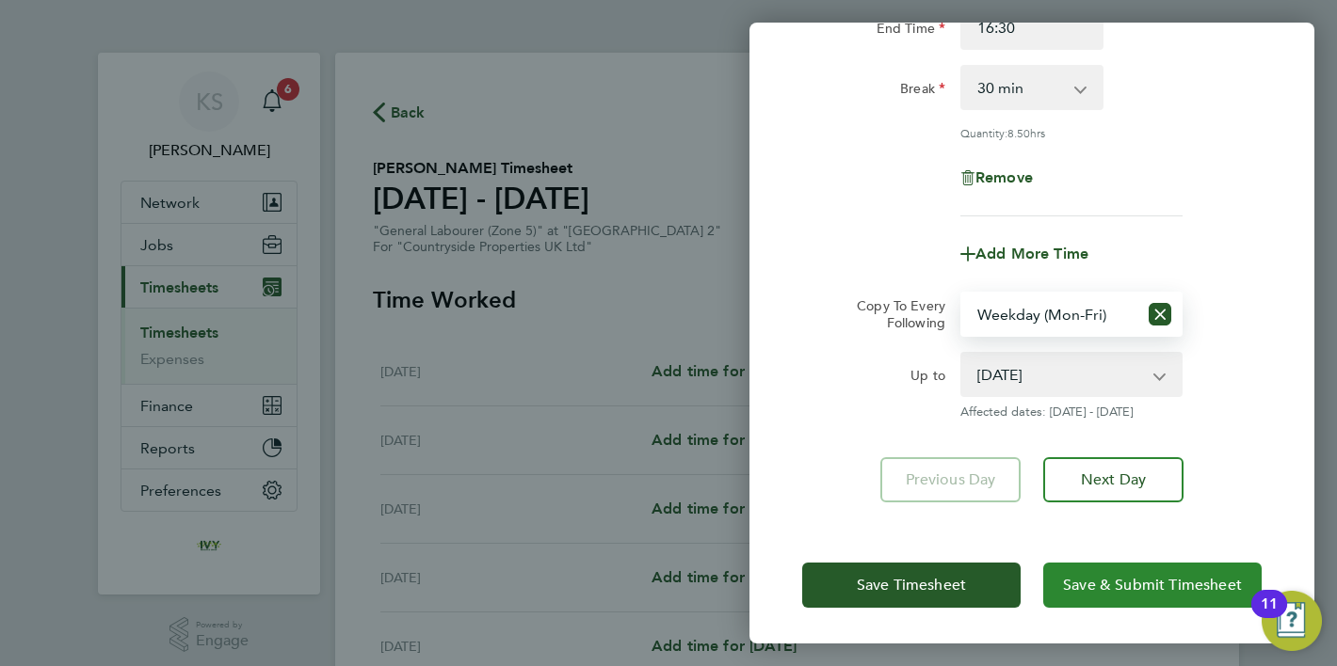
click at [1130, 589] on span "Save & Submit Timesheet" at bounding box center [1152, 585] width 179 height 19
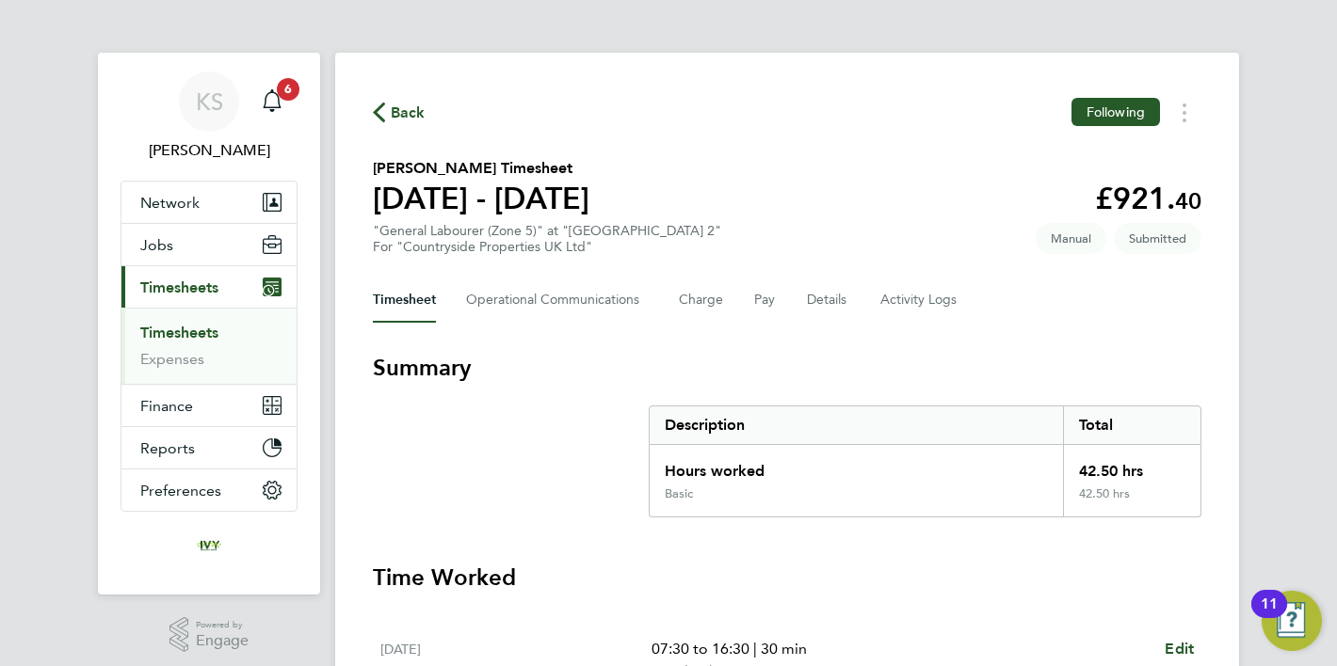
click at [387, 115] on span "Back" at bounding box center [399, 112] width 53 height 18
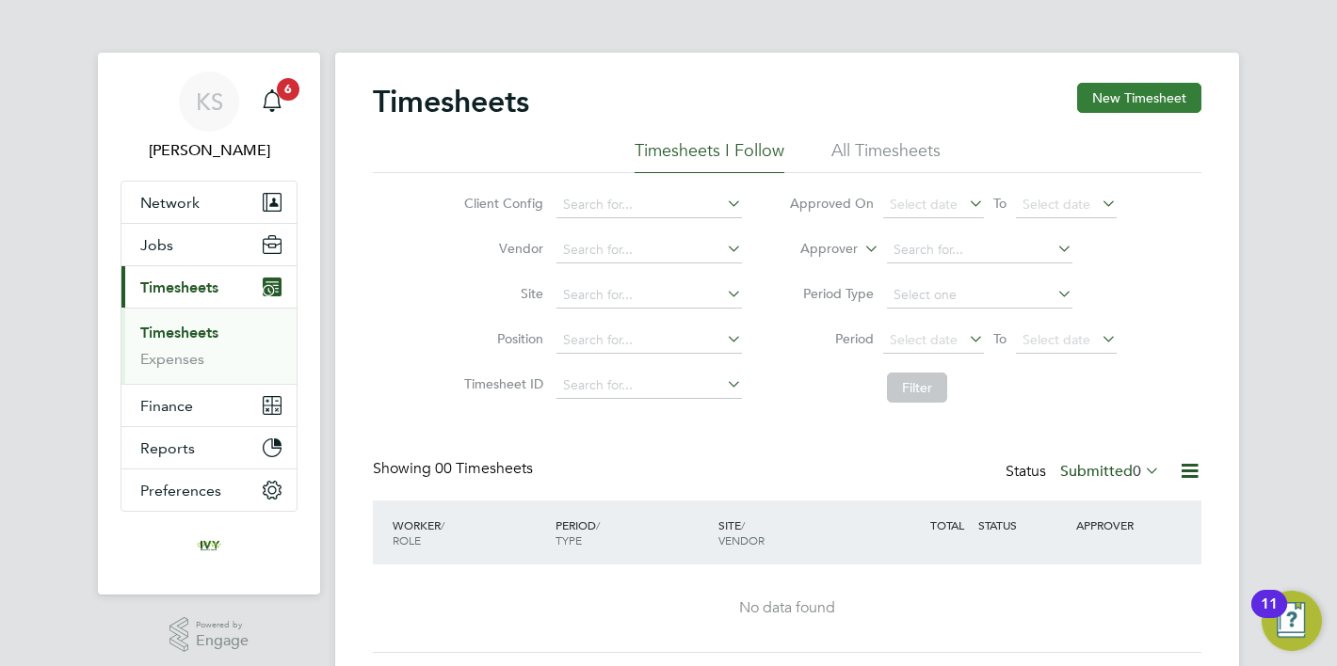
click at [1113, 93] on button "New Timesheet" at bounding box center [1139, 98] width 124 height 30
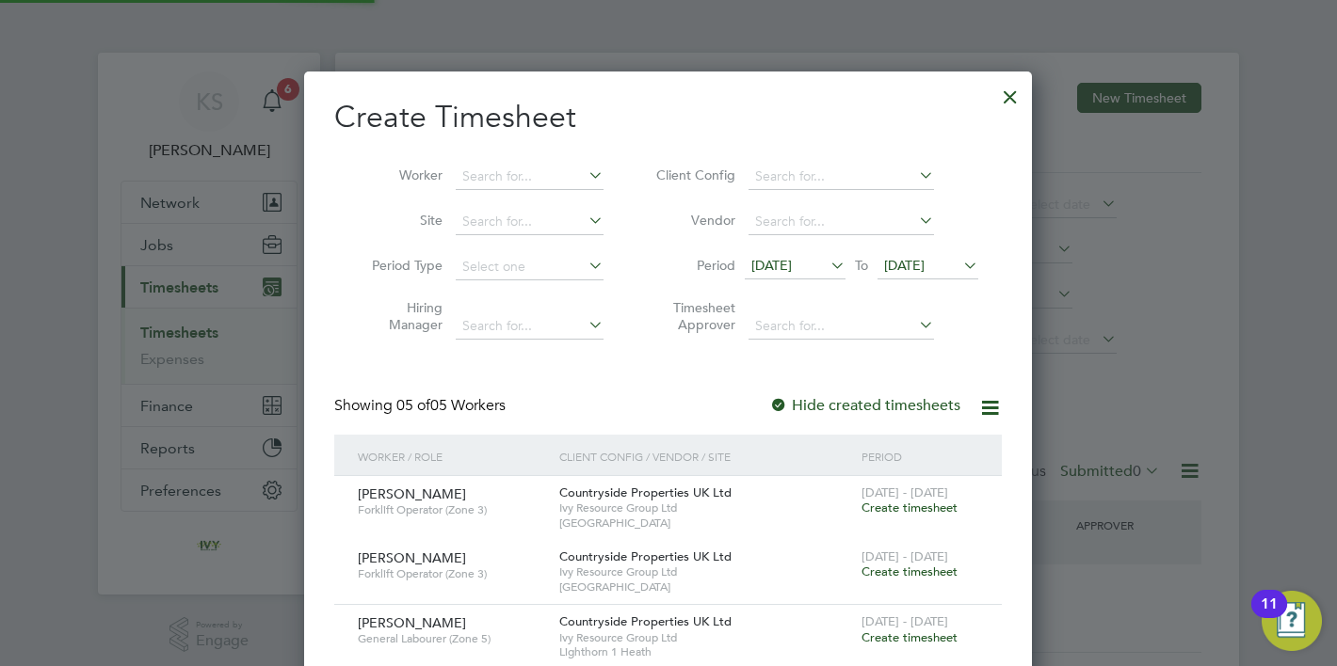
scroll to position [1024, 729]
